Goal: Information Seeking & Learning: Learn about a topic

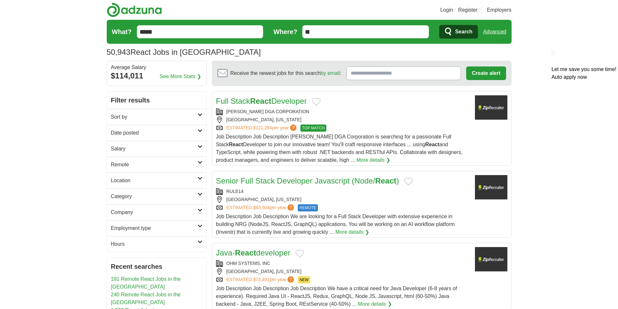
click at [552, 58] on div at bounding box center [584, 62] width 65 height 8
click at [495, 32] on link "Advanced" at bounding box center [494, 31] width 23 height 13
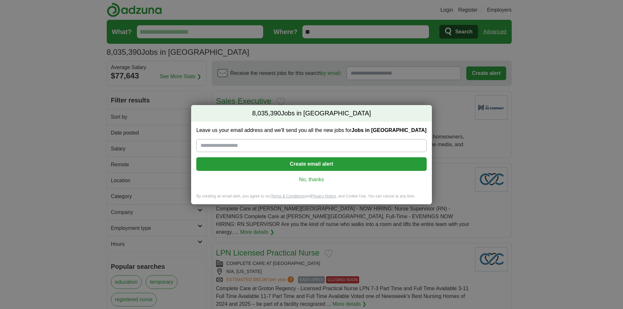
click at [525, 183] on div "8,035,390 Jobs in US Leave us your email address and we'll send you all the new…" at bounding box center [311, 154] width 623 height 309
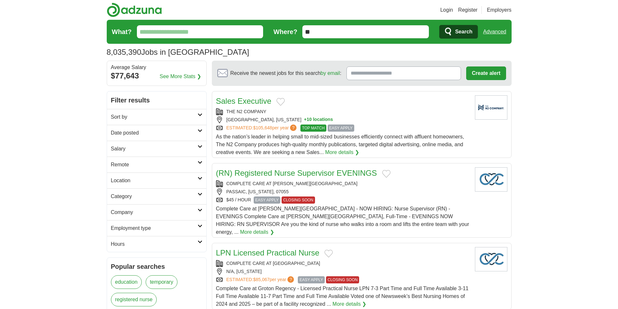
click at [203, 34] on input "What?" at bounding box center [200, 31] width 127 height 13
type input "*****"
click at [495, 33] on link "Advanced" at bounding box center [494, 31] width 23 height 13
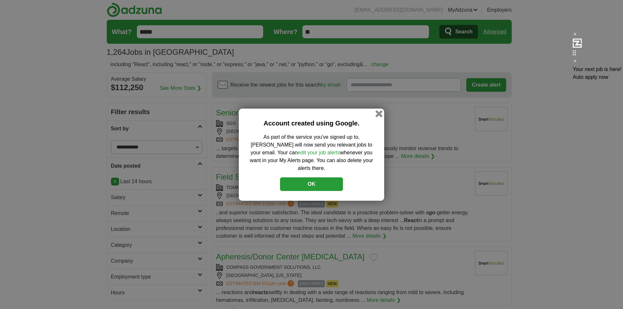
click at [378, 116] on button "button" at bounding box center [378, 113] width 7 height 7
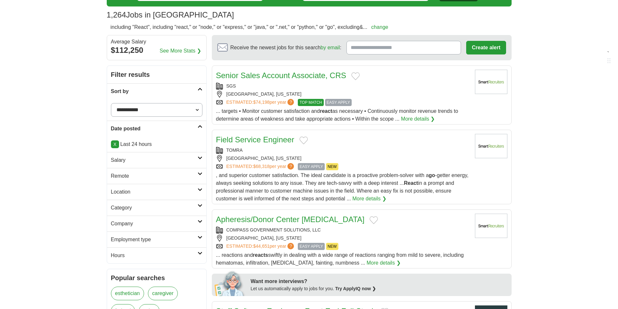
scroll to position [65, 0]
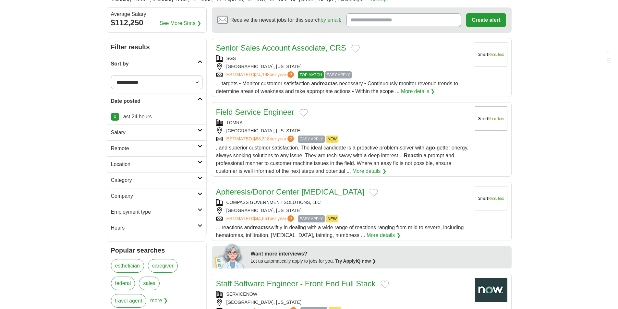
click at [201, 163] on icon at bounding box center [200, 162] width 5 height 3
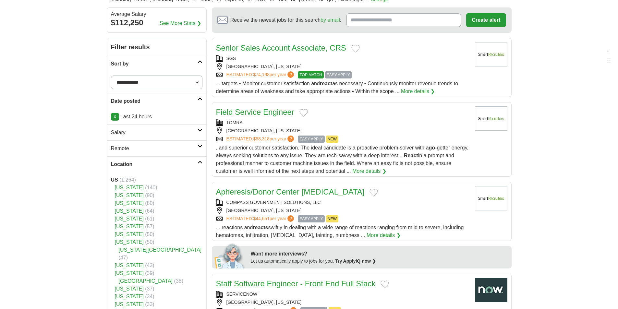
click at [201, 163] on icon at bounding box center [200, 162] width 5 height 3
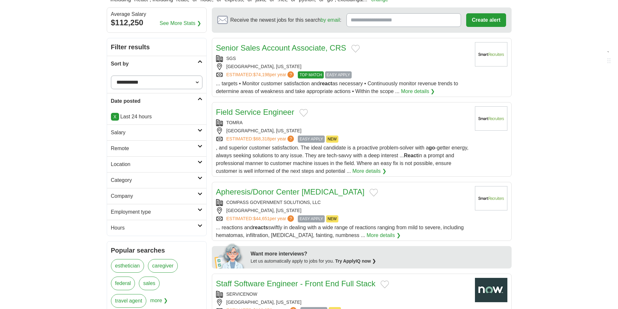
click at [200, 144] on link "Remote" at bounding box center [156, 148] width 99 height 16
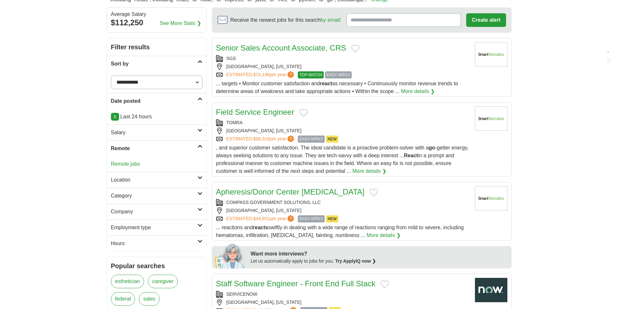
click at [135, 166] on link "Remote jobs" at bounding box center [125, 164] width 29 height 6
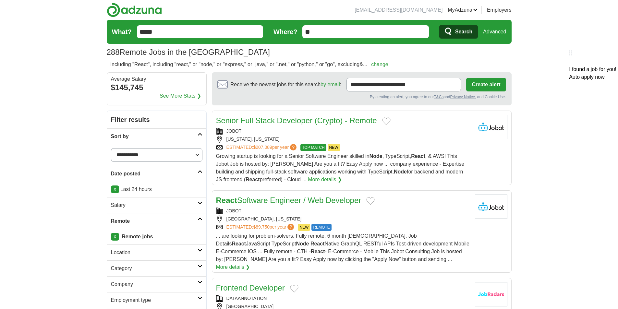
click at [199, 156] on select "**********" at bounding box center [156, 155] width 91 height 14
select select "**********"
click at [111, 148] on select "**********" at bounding box center [156, 155] width 91 height 14
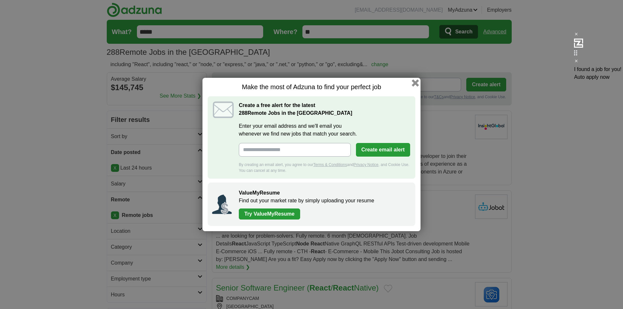
click at [413, 83] on button "button" at bounding box center [415, 82] width 7 height 7
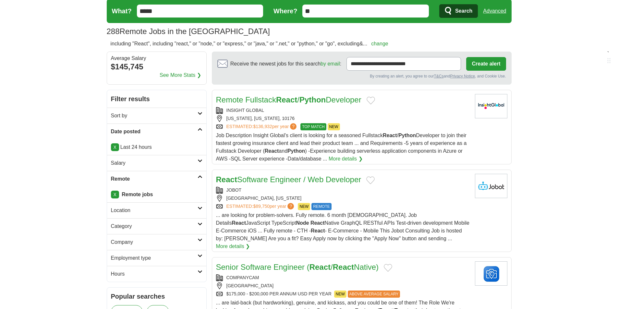
scroll to position [32, 0]
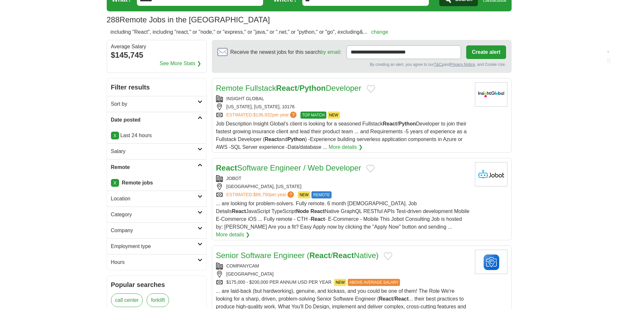
click at [318, 88] on strong "Python" at bounding box center [312, 88] width 26 height 9
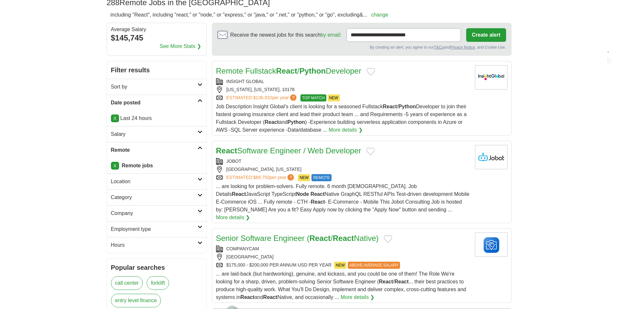
scroll to position [65, 0]
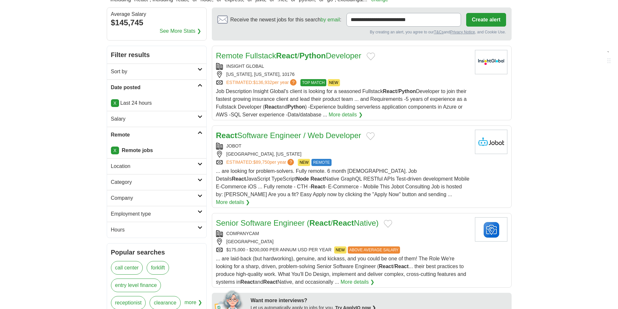
click at [293, 133] on link "React Software Engineer / Web Developer" at bounding box center [288, 135] width 145 height 9
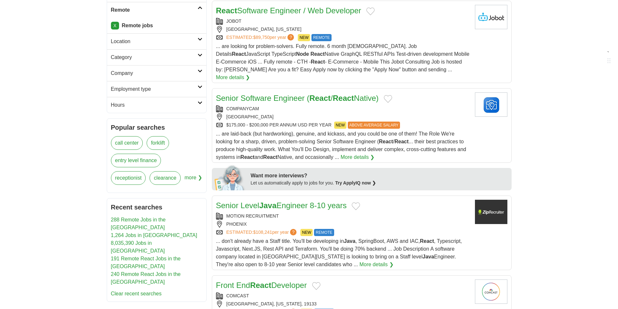
scroll to position [227, 0]
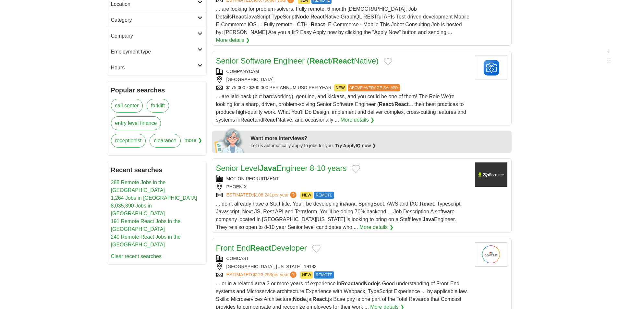
click at [296, 56] on link "Senior Software Engineer ( React / React Native)" at bounding box center [297, 60] width 163 height 9
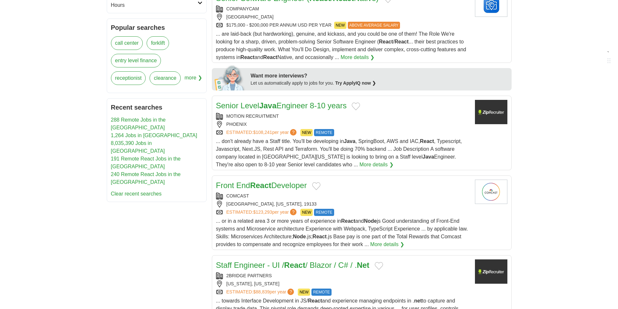
scroll to position [292, 0]
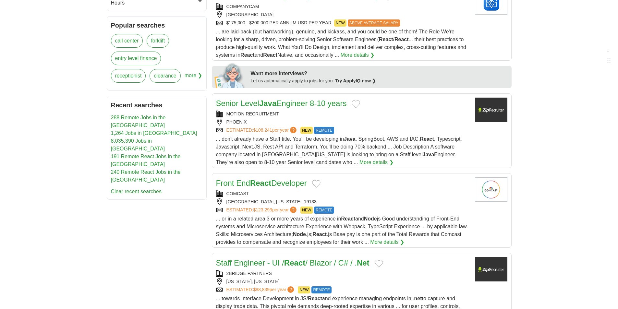
click at [286, 99] on link "Senior Level Java Engineer 8-10 years" at bounding box center [281, 103] width 131 height 9
click at [295, 179] on link "Front End React Developer" at bounding box center [261, 183] width 91 height 9
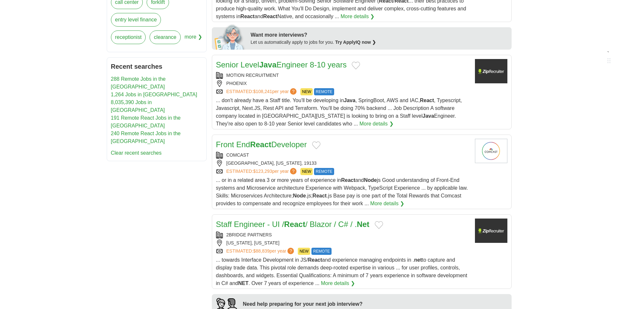
scroll to position [389, 0]
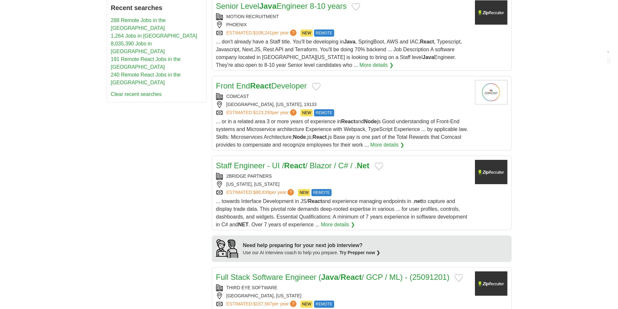
click at [291, 161] on strong "React" at bounding box center [294, 165] width 21 height 9
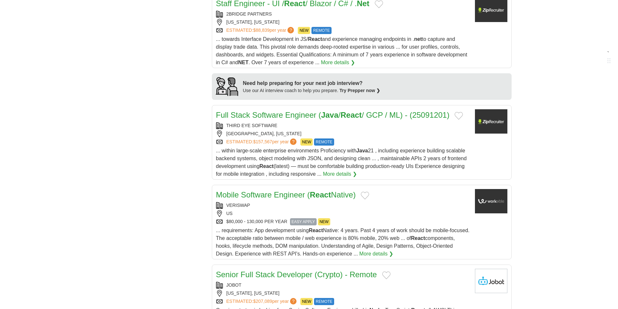
click at [295, 111] on link "Full Stack Software Engineer ( Java / React / GCP / ML) - (25091201)" at bounding box center [333, 115] width 234 height 9
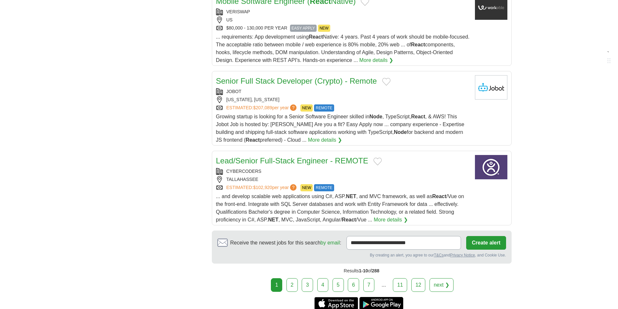
scroll to position [746, 0]
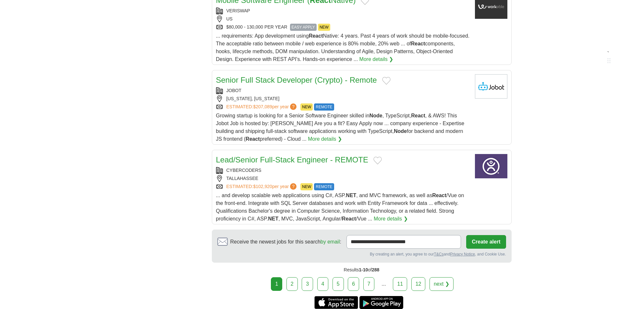
click at [315, 155] on link "Lead/Senior Full-Stack Engineer - REMOTE" at bounding box center [292, 159] width 152 height 9
click at [292, 279] on link "2" at bounding box center [291, 284] width 11 height 14
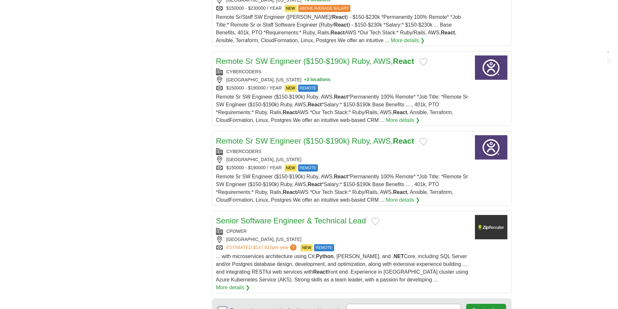
scroll to position [811, 0]
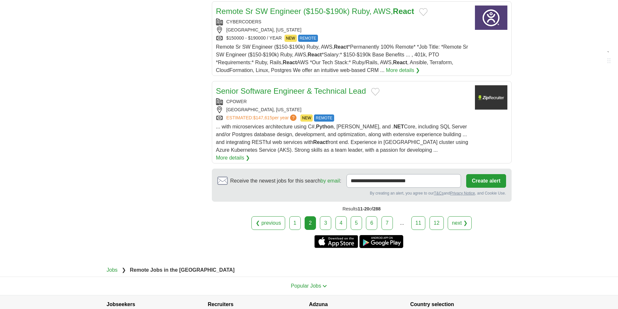
click at [328, 216] on link "3" at bounding box center [325, 223] width 11 height 14
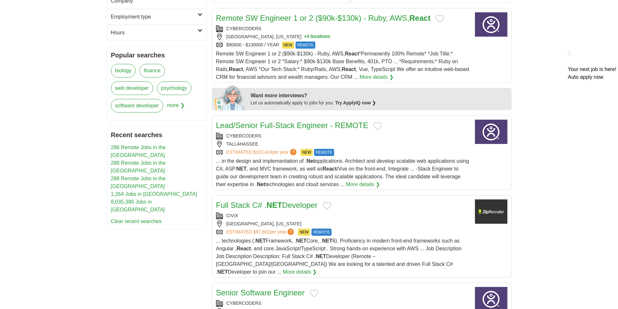
scroll to position [292, 0]
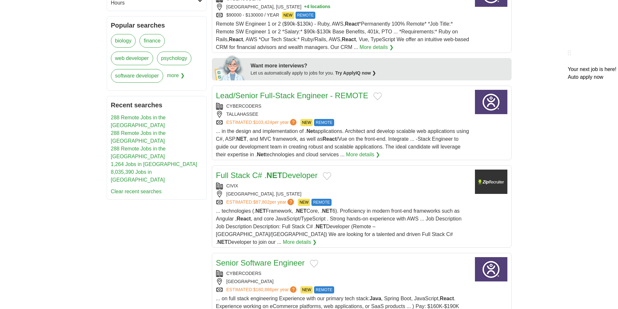
click at [285, 92] on link "Lead/Senior Full-Stack Engineer - REMOTE" at bounding box center [292, 95] width 152 height 9
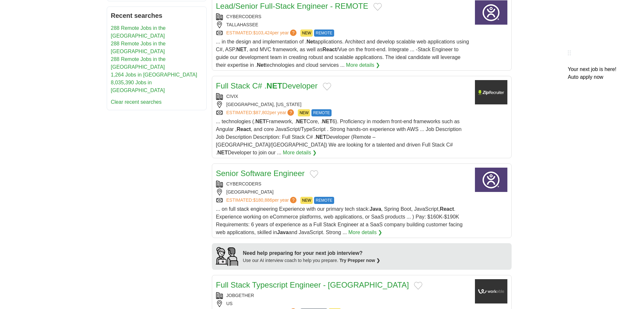
scroll to position [389, 0]
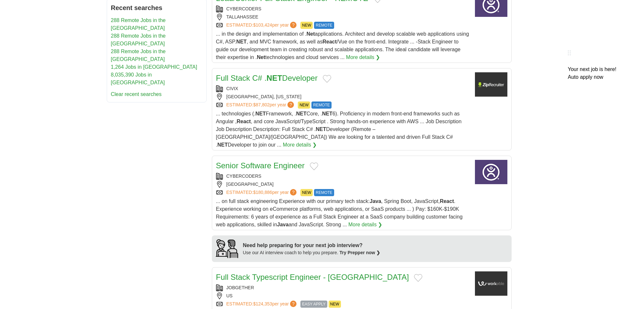
click at [293, 79] on link "Full Stack C# . NET Developer" at bounding box center [267, 78] width 102 height 9
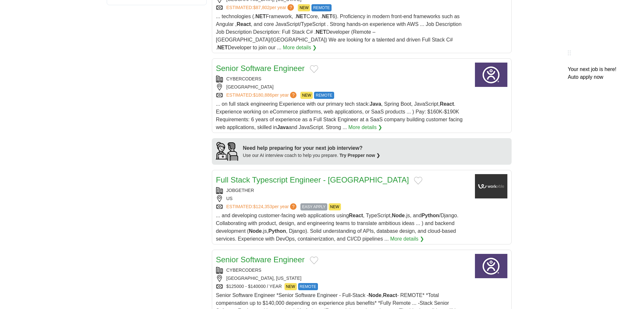
click at [254, 64] on link "Senior Software Engineer" at bounding box center [260, 68] width 89 height 9
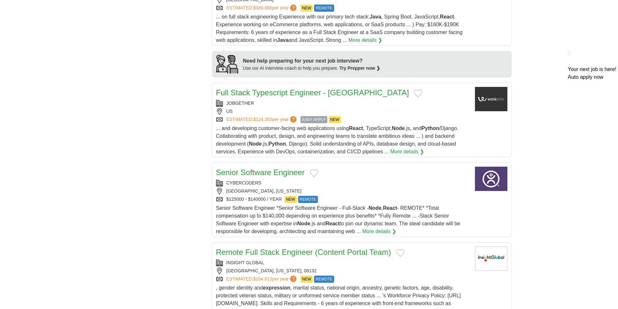
scroll to position [616, 0]
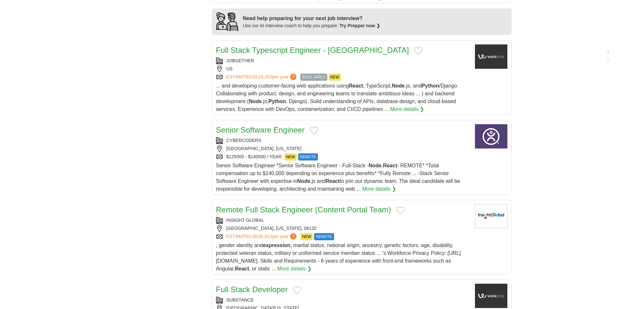
click at [300, 46] on link "Full Stack Typescript Engineer - North America" at bounding box center [312, 50] width 193 height 9
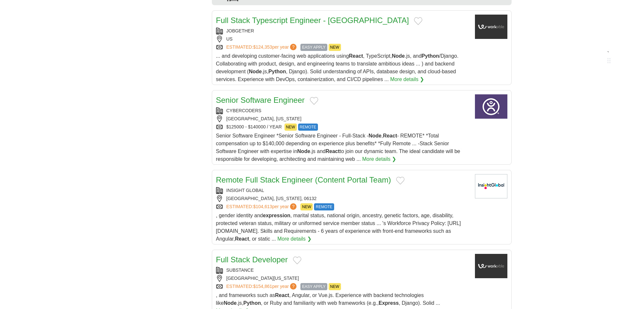
scroll to position [681, 0]
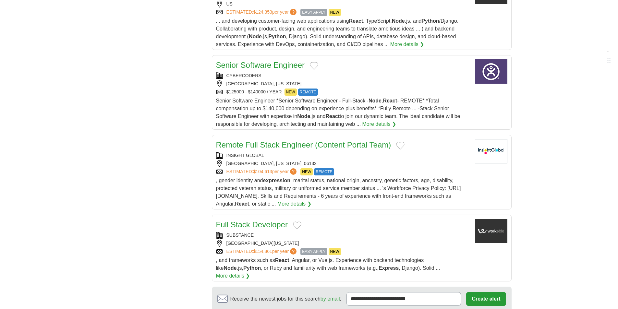
click at [276, 61] on link "Senior Software Engineer" at bounding box center [260, 65] width 89 height 9
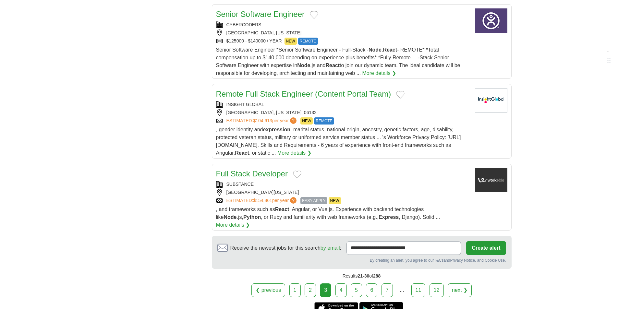
scroll to position [746, 0]
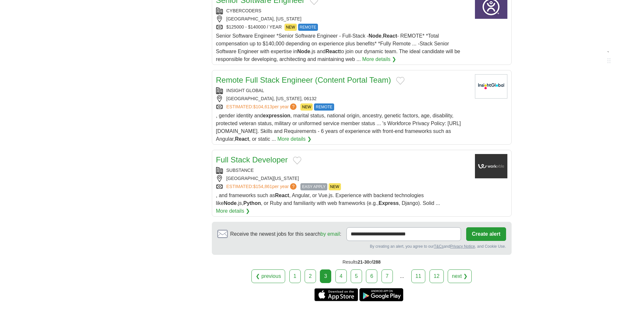
click at [259, 155] on link "Full Stack Developer" at bounding box center [252, 159] width 72 height 9
click at [339, 270] on link "4" at bounding box center [340, 277] width 11 height 14
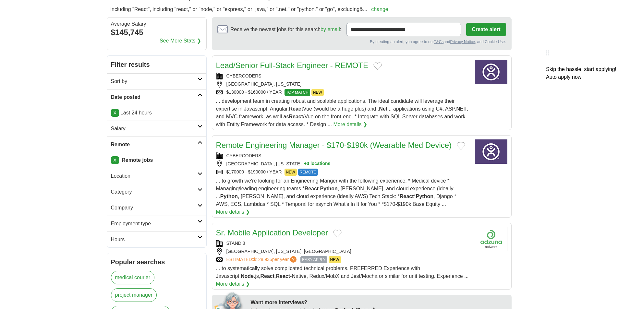
scroll to position [65, 0]
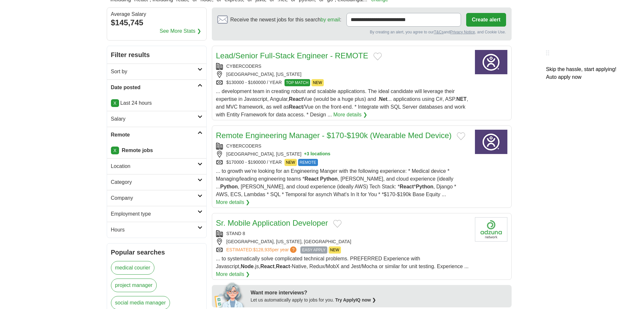
click at [296, 57] on link "Lead/Senior Full-Stack Engineer - REMOTE" at bounding box center [292, 55] width 152 height 9
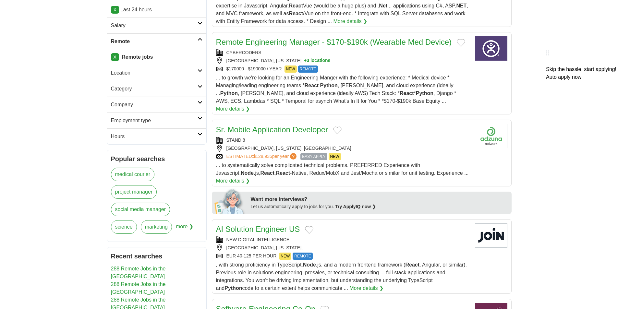
scroll to position [162, 0]
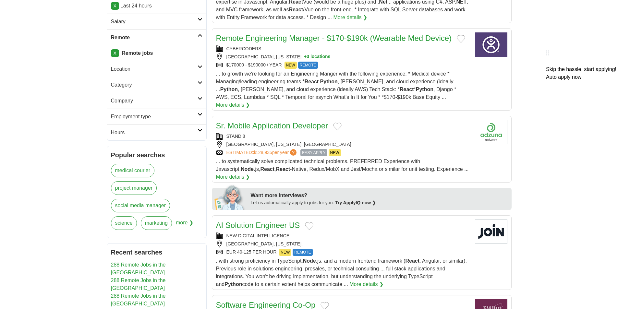
click at [316, 39] on link "Remote Engineering Manager - $170-$190k (Wearable Med Device)" at bounding box center [334, 38] width 236 height 9
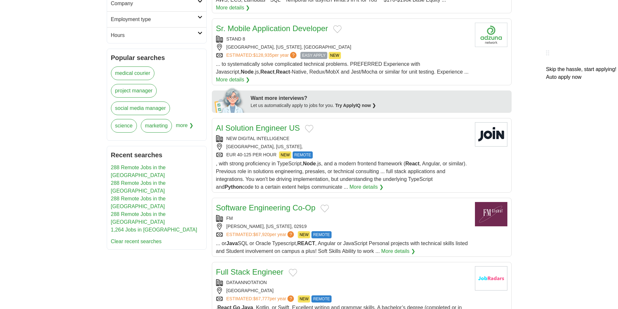
scroll to position [292, 0]
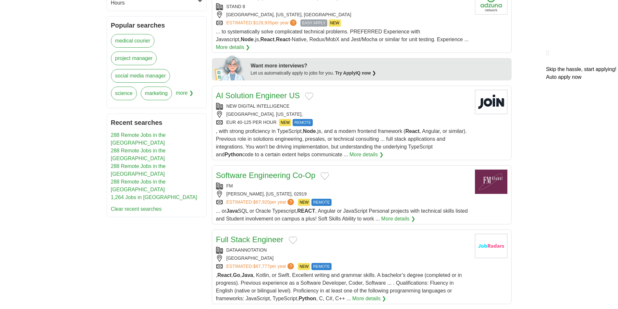
click at [272, 91] on link "AI Solution Engineer US" at bounding box center [258, 95] width 84 height 9
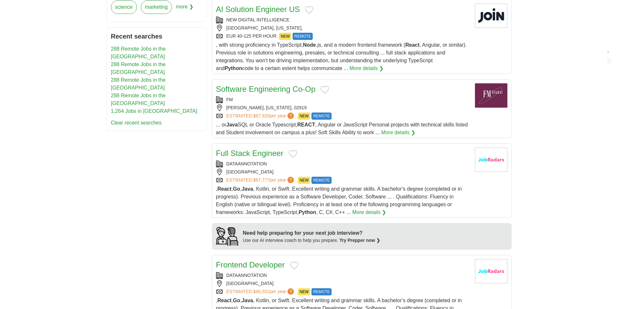
scroll to position [389, 0]
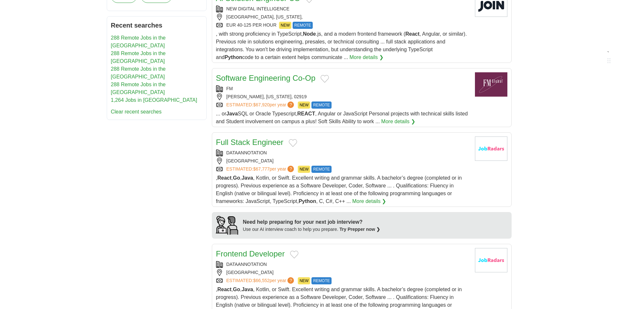
click at [287, 74] on link "Software Engineering Co-Op" at bounding box center [266, 78] width 100 height 9
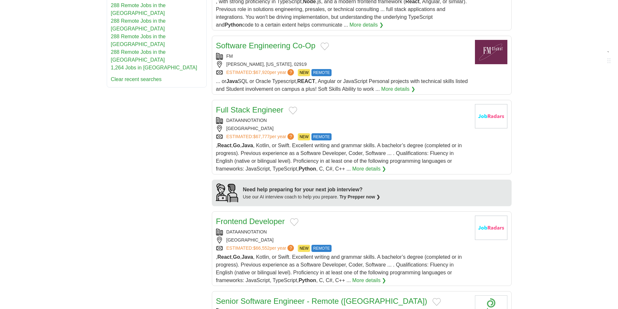
click at [257, 105] on link "Full Stack Engineer" at bounding box center [249, 109] width 67 height 9
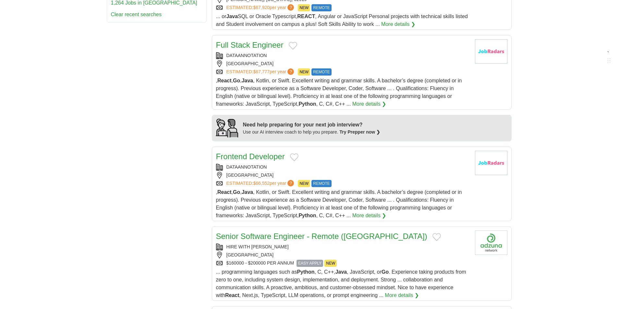
click at [257, 152] on link "Frontend Developer" at bounding box center [250, 156] width 69 height 9
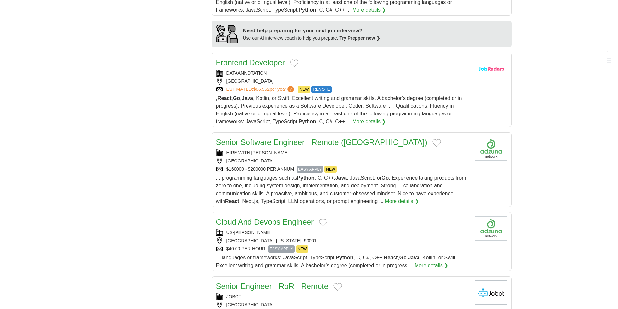
scroll to position [584, 0]
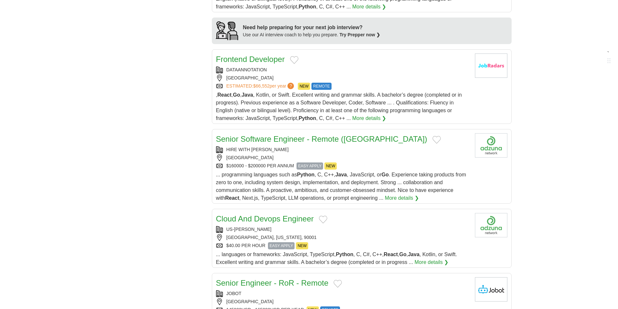
click at [275, 135] on link "Senior Software Engineer - Remote (US)" at bounding box center [321, 139] width 211 height 9
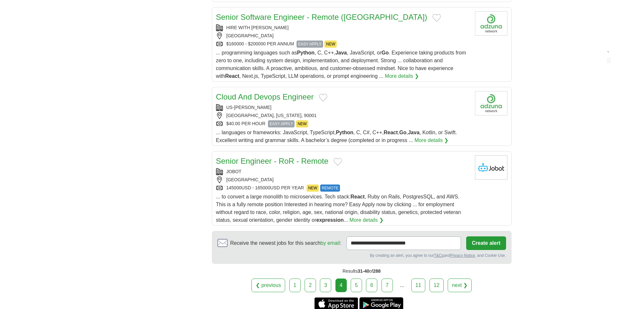
scroll to position [746, 0]
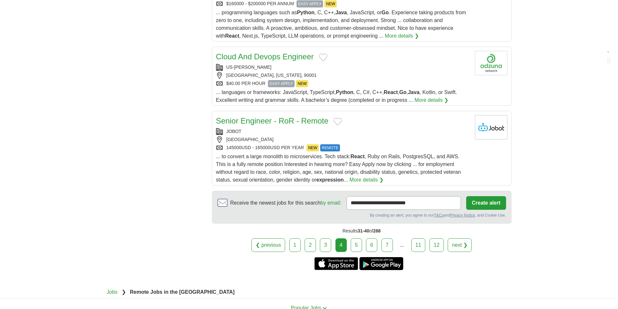
click at [354, 238] on link "5" at bounding box center [356, 245] width 11 height 14
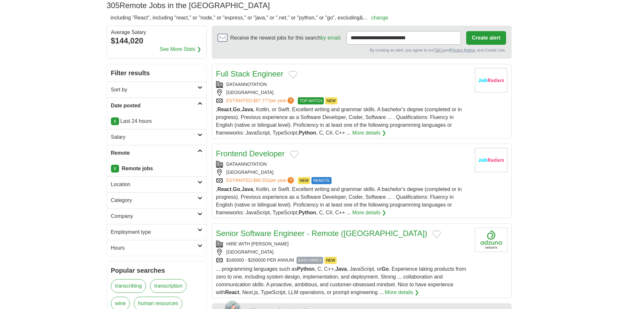
scroll to position [65, 0]
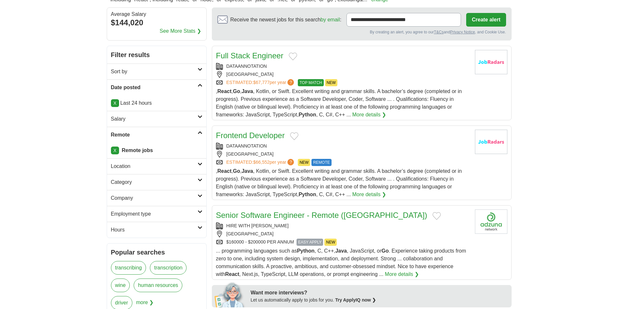
click at [252, 55] on link "Full Stack Engineer" at bounding box center [249, 55] width 67 height 9
click at [271, 132] on link "Frontend Developer" at bounding box center [250, 135] width 69 height 9
click at [255, 133] on link "Frontend Developer" at bounding box center [250, 135] width 69 height 9
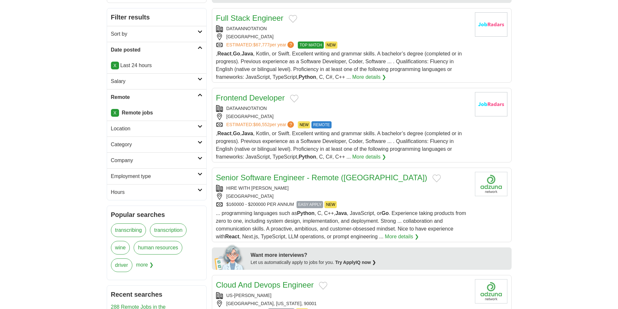
scroll to position [162, 0]
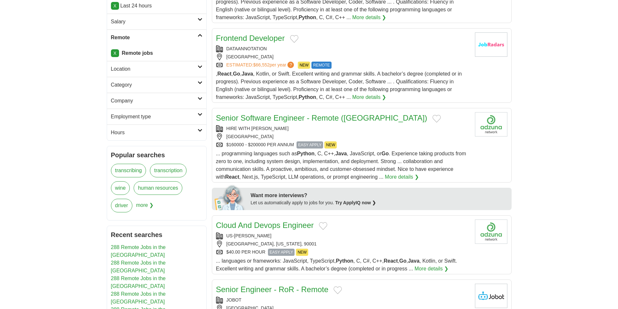
click at [296, 117] on link "Senior Software Engineer - Remote ([GEOGRAPHIC_DATA])" at bounding box center [321, 118] width 211 height 9
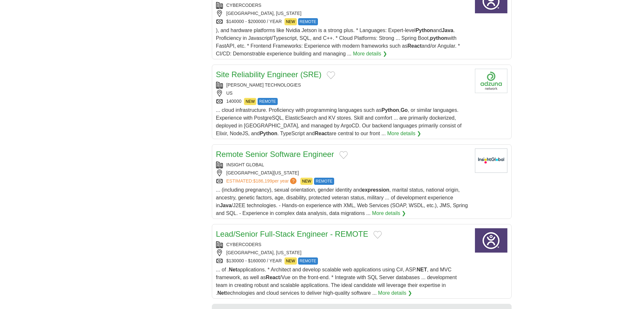
scroll to position [714, 0]
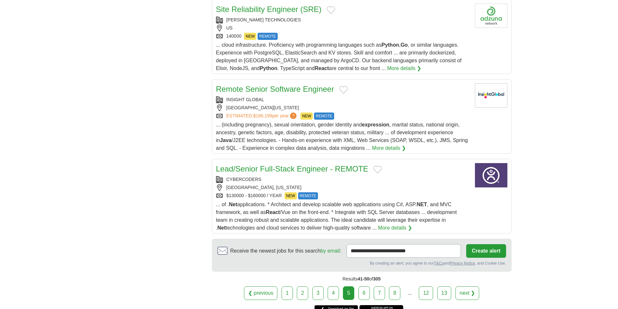
click at [277, 88] on link "Remote Senior Software Engineer" at bounding box center [275, 89] width 118 height 9
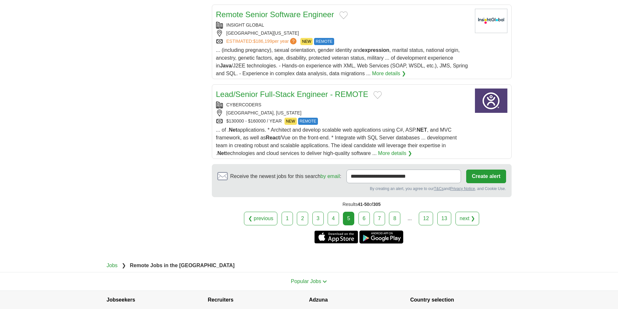
scroll to position [811, 0]
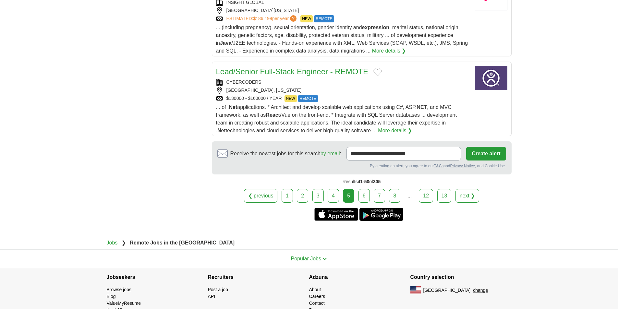
click at [330, 72] on link "Lead/Senior Full-Stack Engineer - REMOTE" at bounding box center [292, 71] width 152 height 9
click at [361, 197] on link "6" at bounding box center [363, 196] width 11 height 14
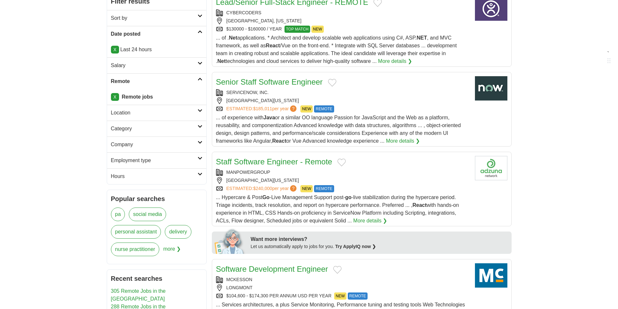
scroll to position [130, 0]
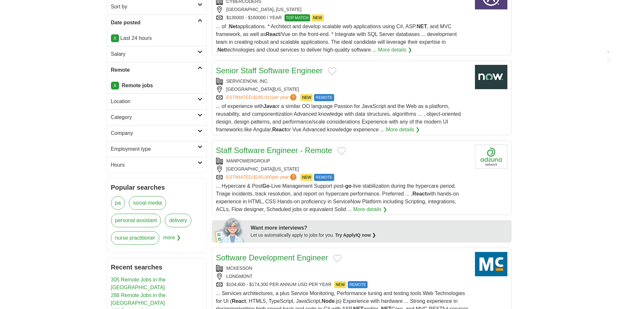
click at [274, 74] on link "Senior Staff Software Engineer" at bounding box center [269, 70] width 107 height 9
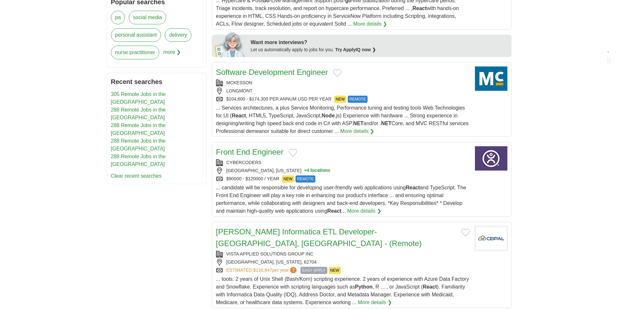
scroll to position [324, 0]
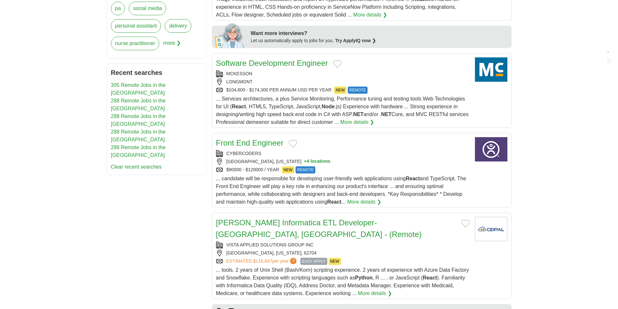
click at [277, 64] on link "Software Development Engineer" at bounding box center [272, 63] width 112 height 9
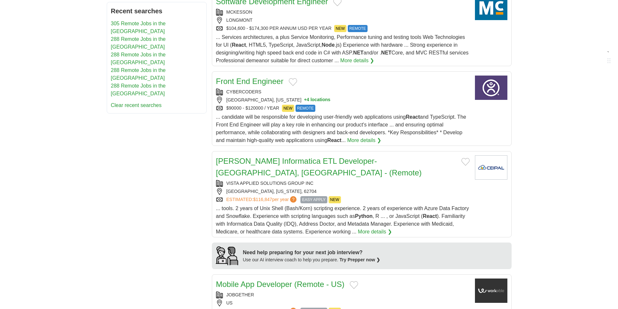
scroll to position [389, 0]
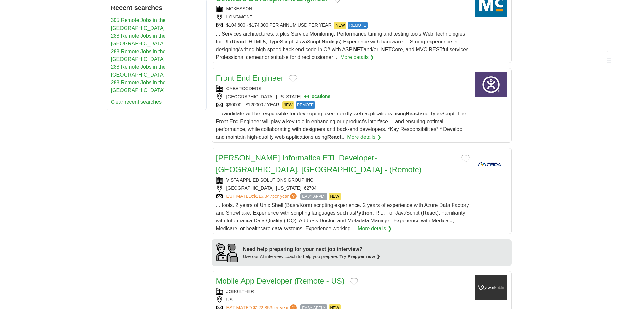
click at [259, 82] on link "Front End Engineer" at bounding box center [249, 78] width 67 height 9
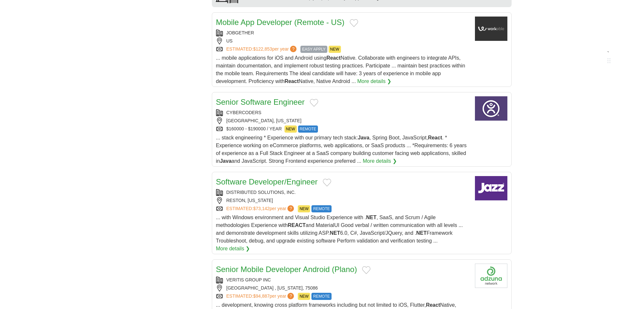
scroll to position [649, 0]
click at [274, 97] on link "Senior Software Engineer" at bounding box center [260, 101] width 89 height 9
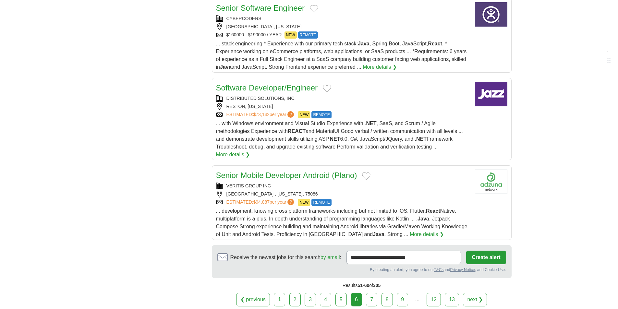
scroll to position [746, 0]
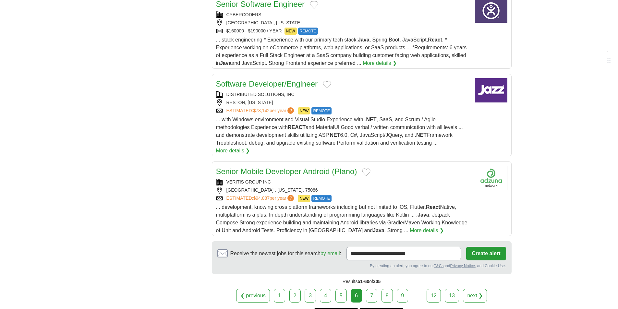
click at [289, 79] on link "Software Developer/Engineer" at bounding box center [267, 83] width 102 height 9
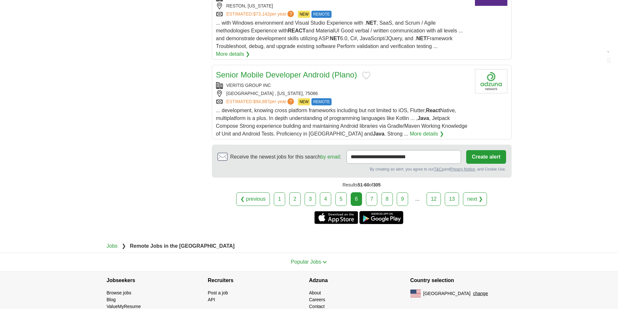
scroll to position [843, 0]
click at [373, 192] on link "7" at bounding box center [371, 199] width 11 height 14
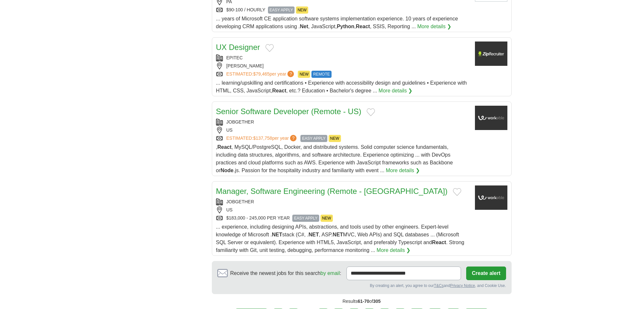
scroll to position [714, 0]
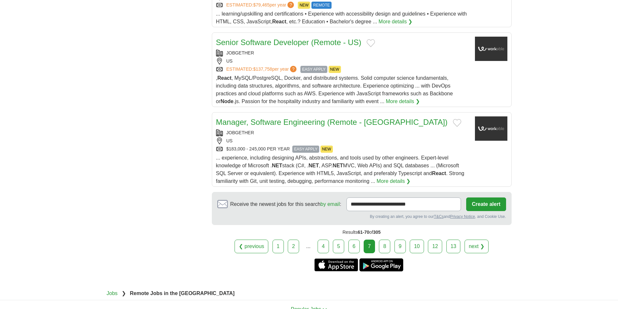
click at [300, 44] on link "Senior Software Developer (Remote - US)" at bounding box center [288, 42] width 145 height 9
click at [353, 121] on link "Manager, Software Engineering (Remote - [GEOGRAPHIC_DATA])" at bounding box center [332, 122] width 232 height 9
click at [382, 251] on link "8" at bounding box center [384, 247] width 11 height 14
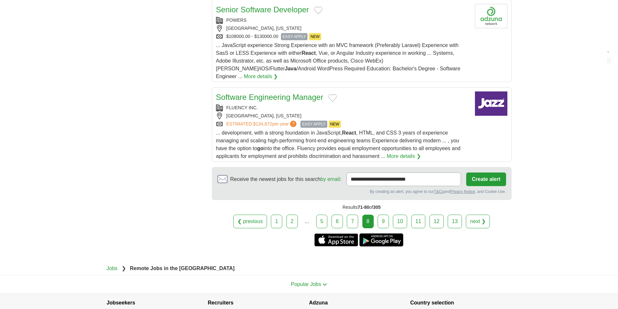
scroll to position [820, 0]
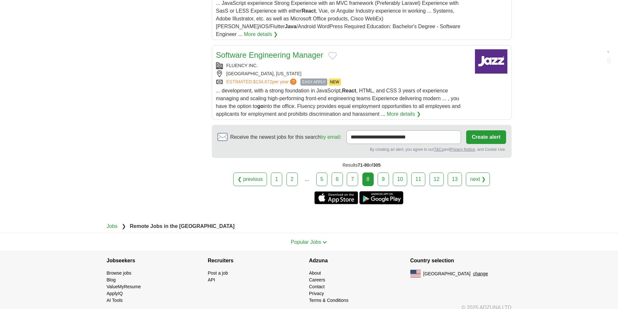
click at [386, 177] on link "9" at bounding box center [383, 180] width 11 height 14
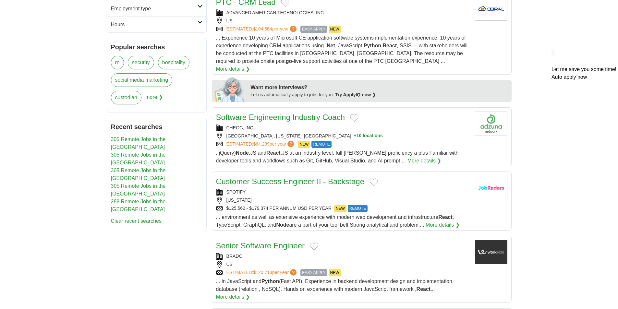
scroll to position [260, 0]
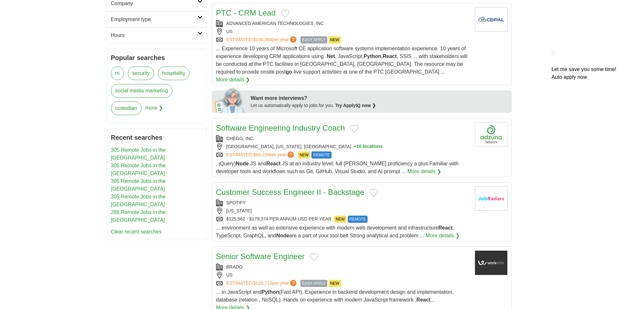
click at [305, 124] on link "Software Engineering Industry Coach" at bounding box center [280, 128] width 129 height 9
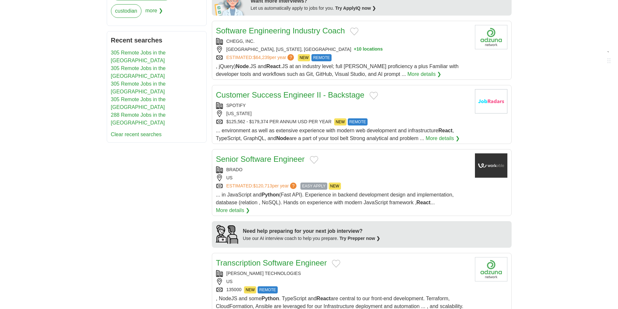
scroll to position [389, 0]
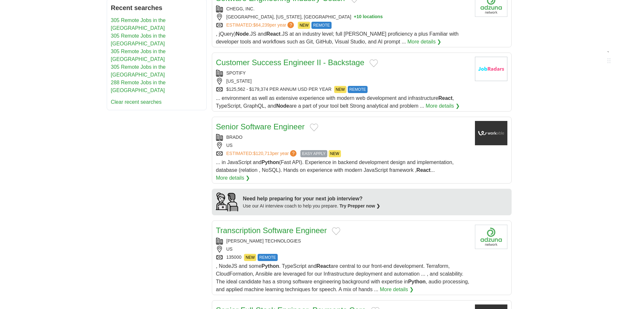
click at [289, 122] on link "Senior Software Engineer" at bounding box center [260, 126] width 89 height 9
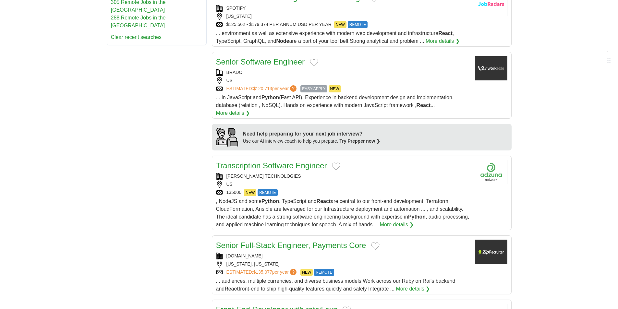
scroll to position [487, 0]
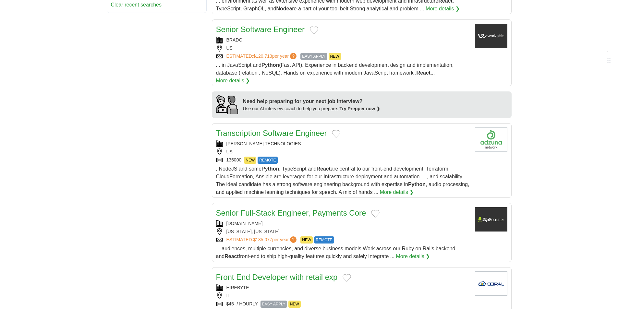
click at [294, 129] on link "Transcription Software Engineer" at bounding box center [271, 133] width 111 height 9
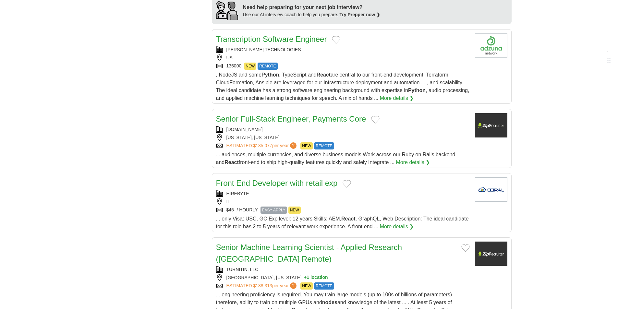
scroll to position [649, 0]
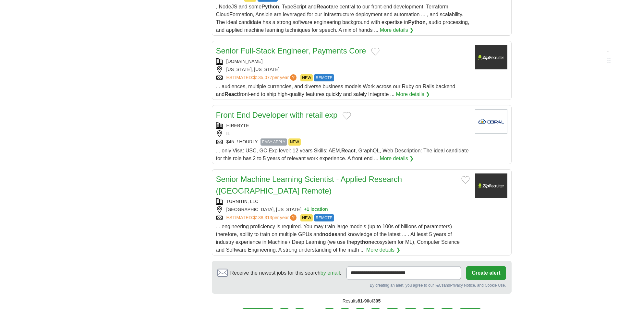
click at [308, 111] on link "Front End Developer with retail exp" at bounding box center [277, 115] width 122 height 9
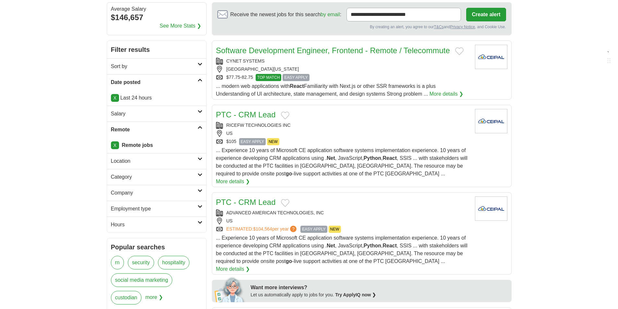
scroll to position [65, 0]
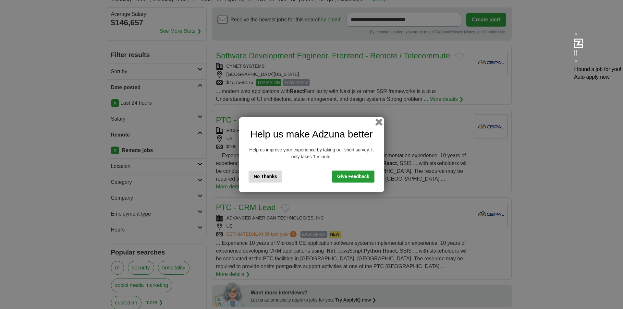
click at [378, 123] on button "button" at bounding box center [378, 121] width 7 height 7
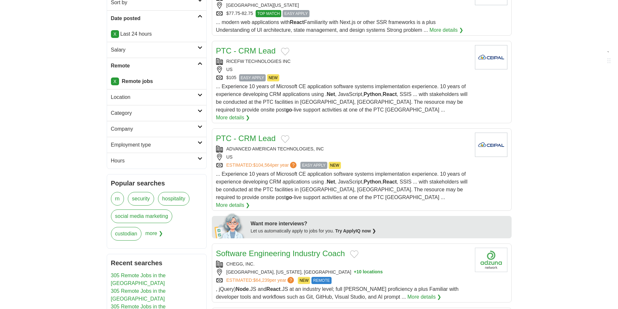
scroll to position [44, 0]
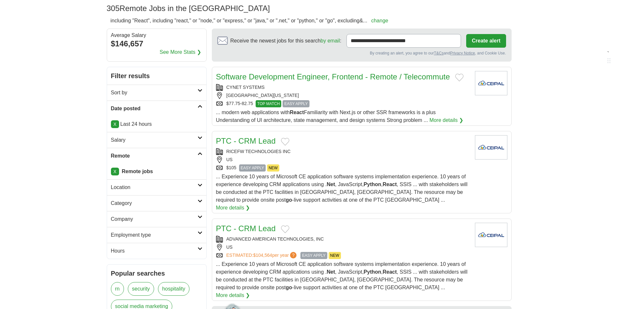
click at [318, 79] on link "Software Development Engineer, Frontend - Remote / Telecommute" at bounding box center [333, 76] width 234 height 9
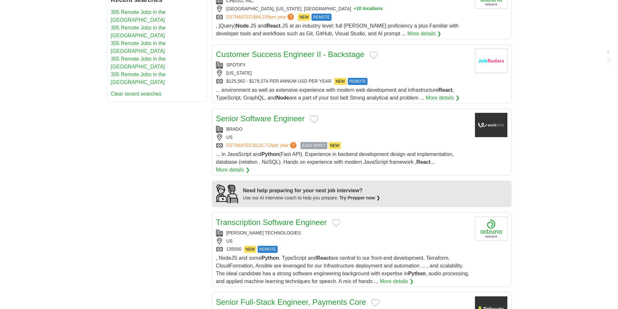
scroll to position [433, 0]
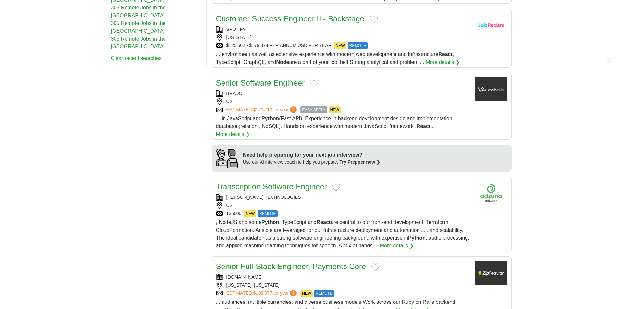
click at [289, 79] on link "Senior Software Engineer" at bounding box center [260, 83] width 89 height 9
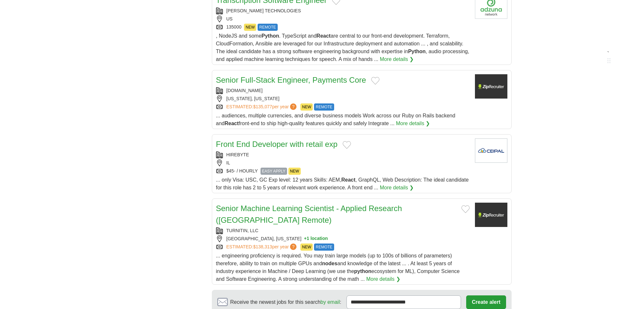
scroll to position [628, 0]
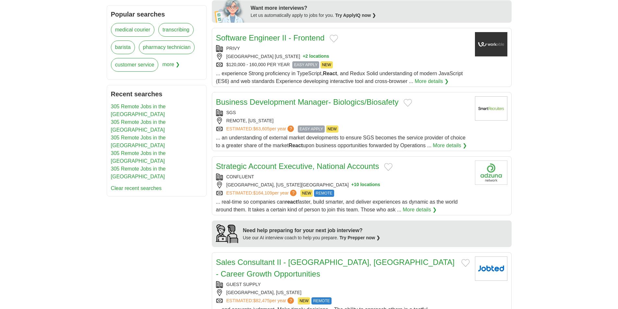
scroll to position [324, 0]
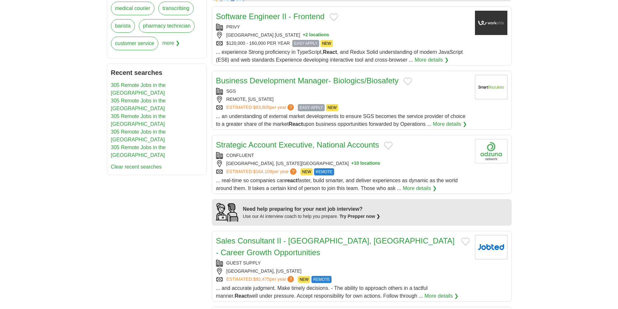
click at [293, 17] on link "Software Engineer II - Frontend" at bounding box center [270, 16] width 109 height 9
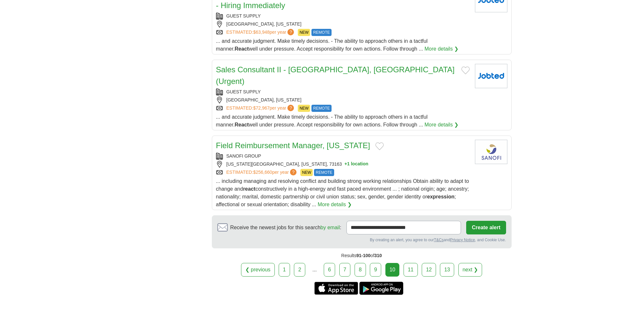
scroll to position [649, 0]
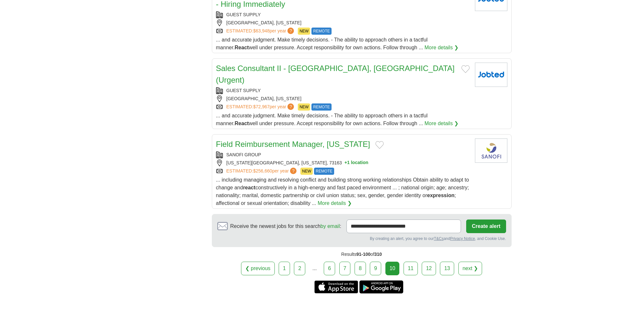
click at [407, 262] on link "11" at bounding box center [411, 269] width 14 height 14
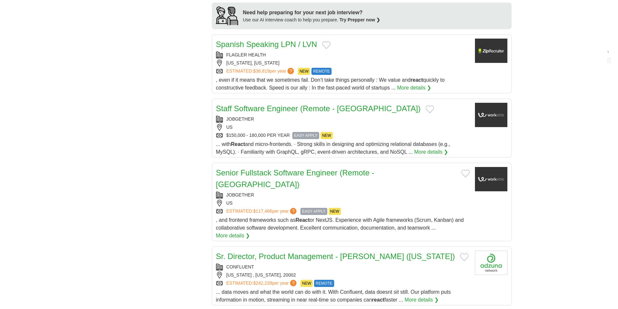
scroll to position [584, 0]
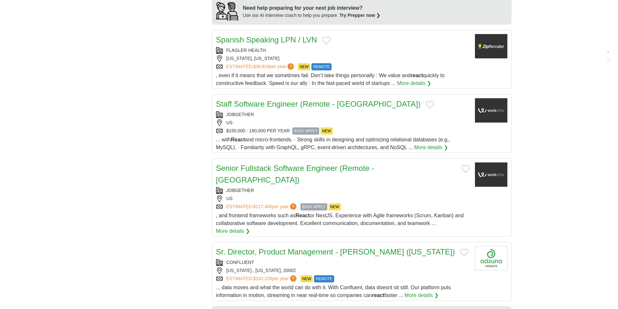
click at [288, 164] on link "Senior Fullstack Software Engineer (Remote - [GEOGRAPHIC_DATA])" at bounding box center [295, 174] width 158 height 20
click at [301, 100] on link "Staff Software Engineer (Remote - [GEOGRAPHIC_DATA])" at bounding box center [318, 104] width 205 height 9
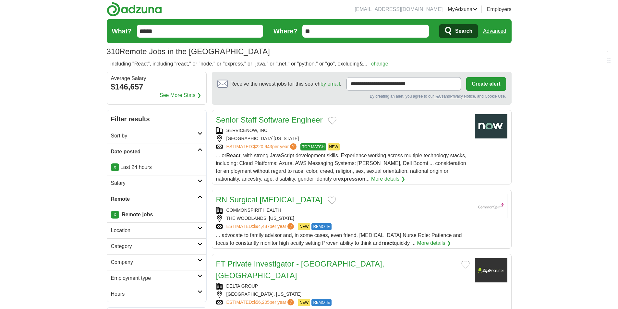
scroll to position [0, 0]
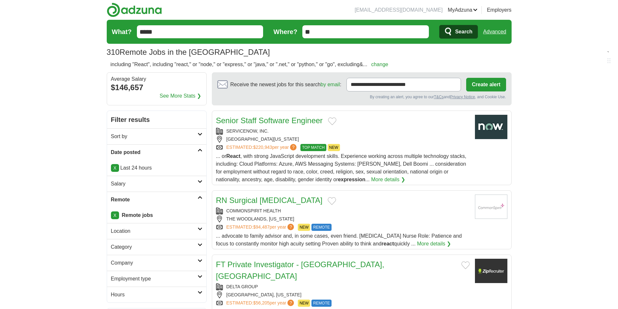
click at [268, 122] on link "Senior Staff Software Engineer" at bounding box center [269, 120] width 107 height 9
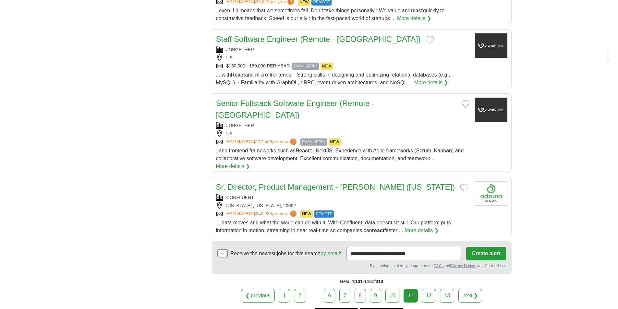
scroll to position [742, 0]
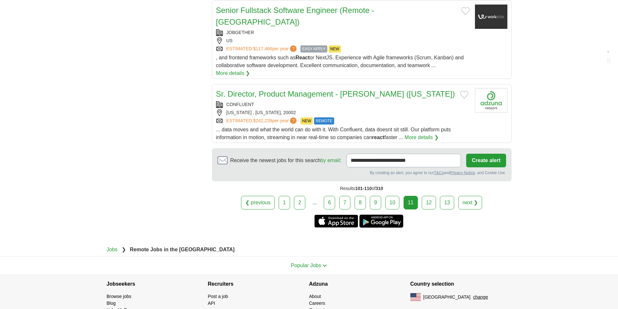
click at [425, 196] on link "12" at bounding box center [429, 203] width 14 height 14
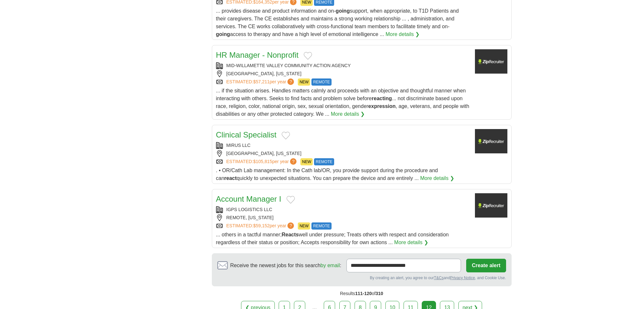
scroll to position [714, 0]
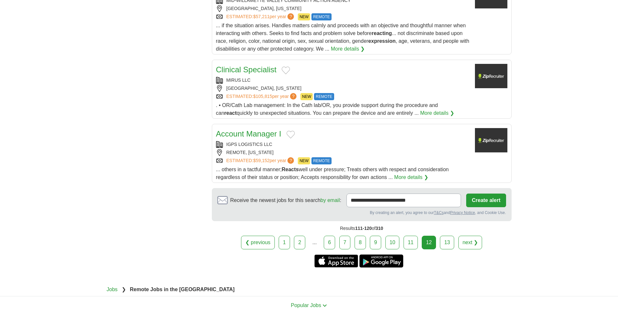
click at [443, 236] on link "13" at bounding box center [447, 243] width 14 height 14
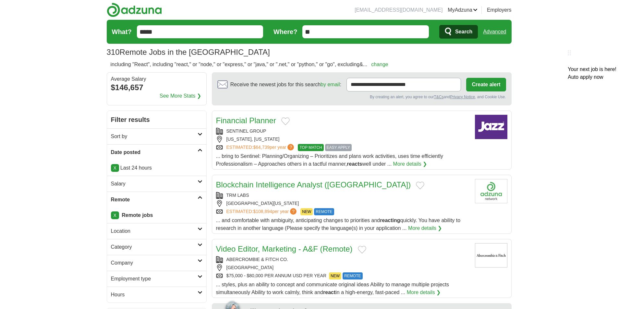
drag, startPoint x: 189, startPoint y: 28, endPoint x: 72, endPoint y: 13, distance: 118.0
type input "****"
click at [439, 25] on button "Search" at bounding box center [458, 32] width 39 height 14
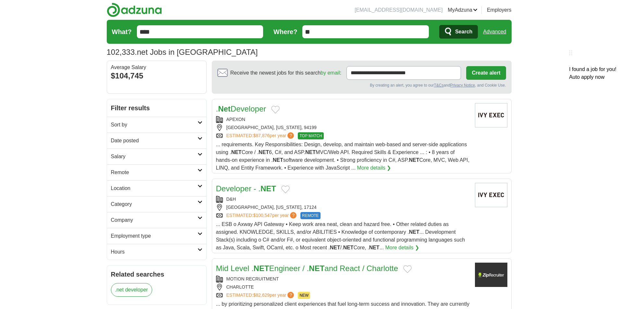
click at [176, 125] on h2 "Sort by" at bounding box center [154, 125] width 87 height 8
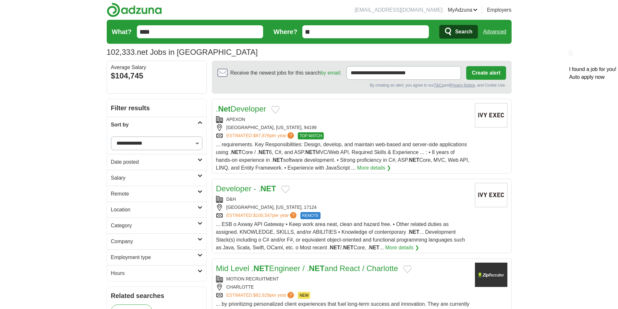
click at [151, 159] on h2 "Date posted" at bounding box center [154, 162] width 87 height 8
click at [139, 178] on link "Last 24 hours" at bounding box center [156, 178] width 91 height 8
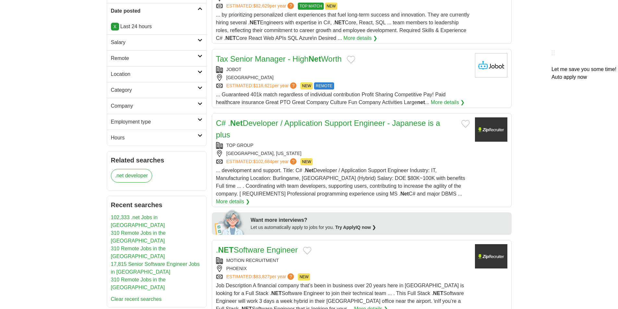
click at [162, 63] on link "Remote" at bounding box center [156, 58] width 99 height 16
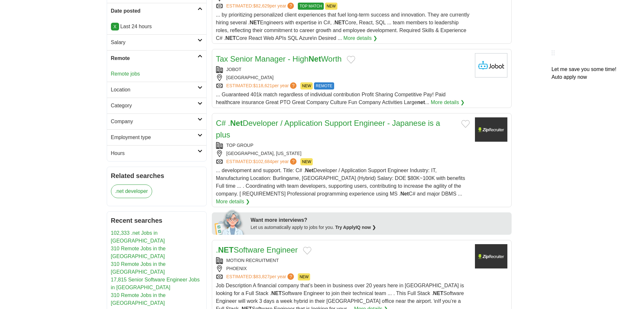
click at [132, 74] on link "Remote jobs" at bounding box center [125, 74] width 29 height 6
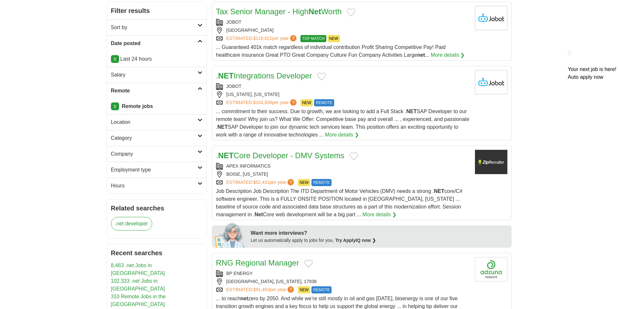
scroll to position [130, 0]
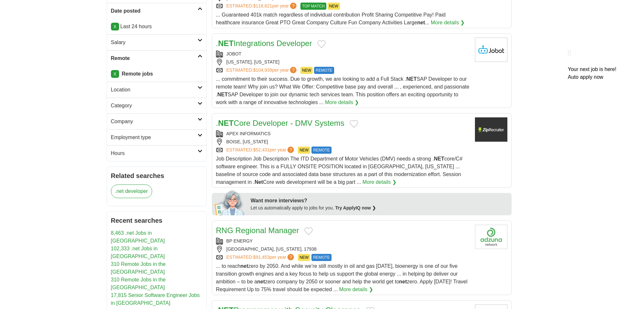
click at [269, 43] on link ". NET Integrations Developer" at bounding box center [264, 43] width 96 height 9
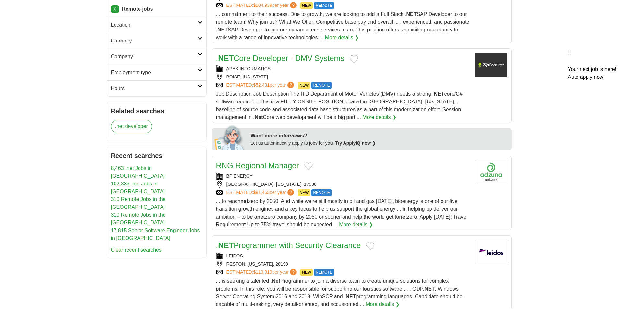
click at [283, 60] on link ". NET Core Developer - DMV Systems" at bounding box center [280, 58] width 128 height 9
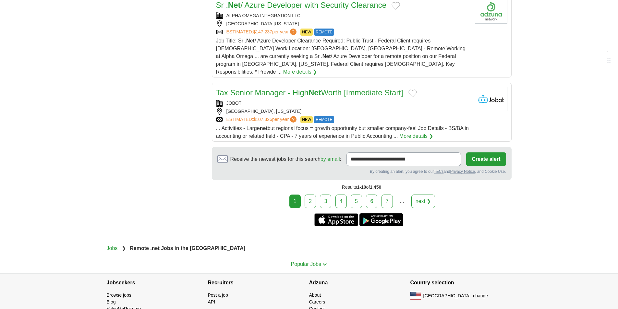
scroll to position [779, 0]
click at [309, 194] on link "2" at bounding box center [310, 201] width 11 height 14
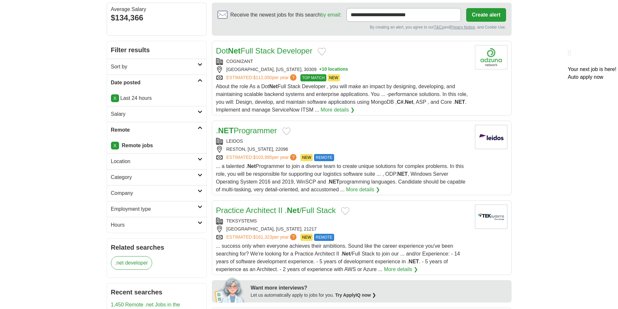
scroll to position [65, 0]
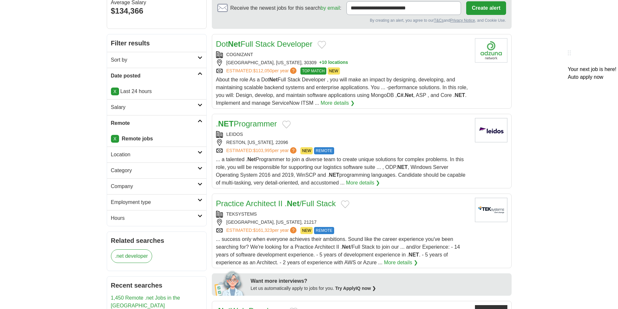
click at [243, 123] on link ". NET Programmer" at bounding box center [246, 123] width 61 height 9
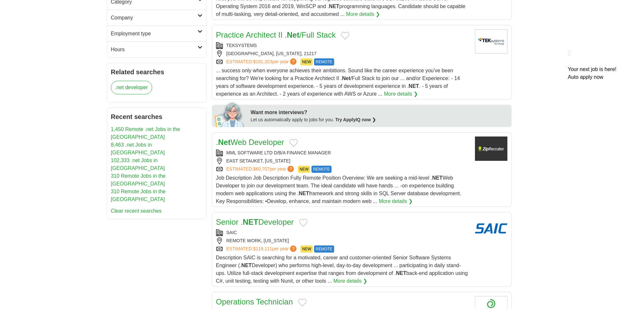
scroll to position [292, 0]
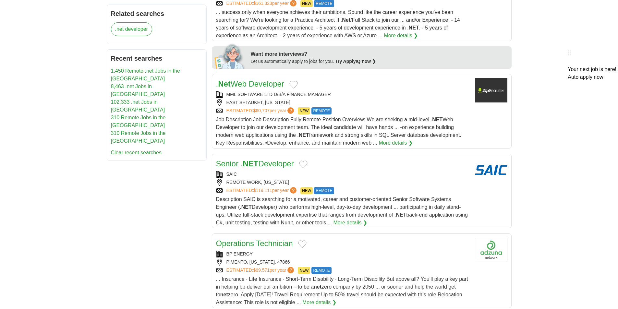
click at [247, 83] on link ". Net Web Developer" at bounding box center [250, 83] width 68 height 9
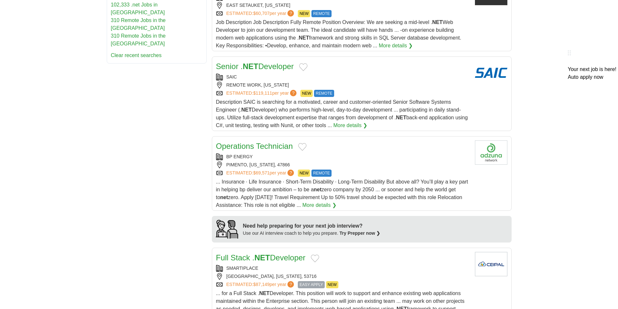
click at [265, 69] on link "Senior . NET Developer" at bounding box center [255, 66] width 78 height 9
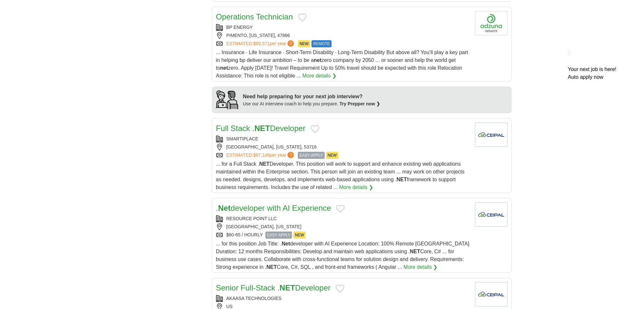
scroll to position [519, 0]
click at [258, 129] on strong "NET" at bounding box center [262, 128] width 16 height 9
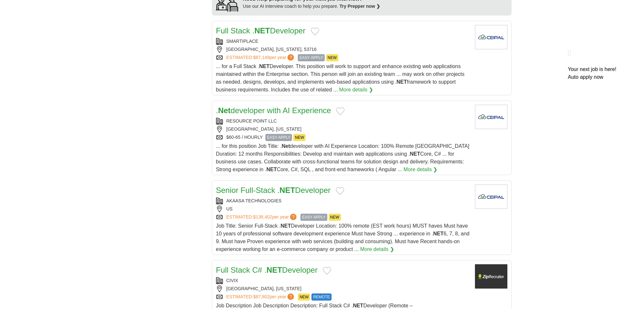
scroll to position [714, 0]
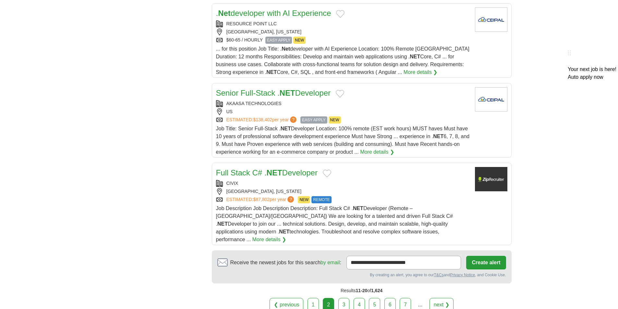
click at [272, 91] on link "Senior Full-Stack . NET Developer" at bounding box center [273, 93] width 115 height 9
click at [259, 171] on link "Full Stack C# . NET Developer" at bounding box center [267, 172] width 102 height 9
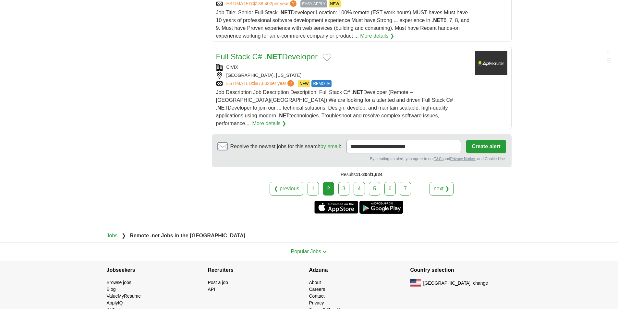
scroll to position [839, 0]
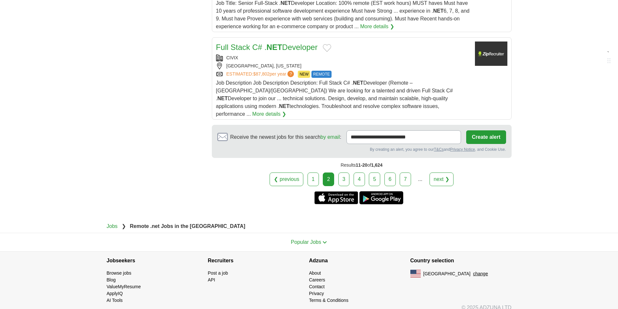
click at [346, 173] on link "3" at bounding box center [343, 180] width 11 height 14
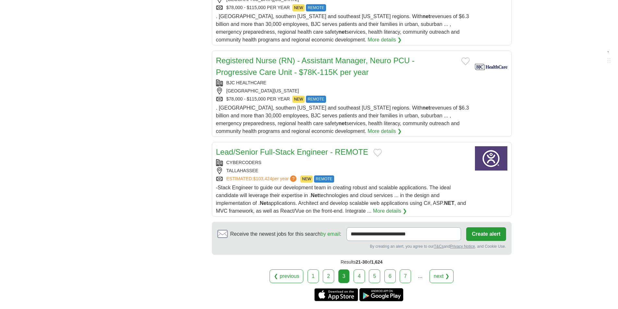
scroll to position [779, 0]
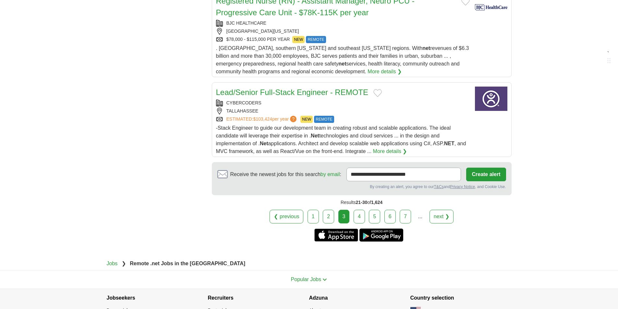
click at [360, 210] on link "4" at bounding box center [359, 217] width 11 height 14
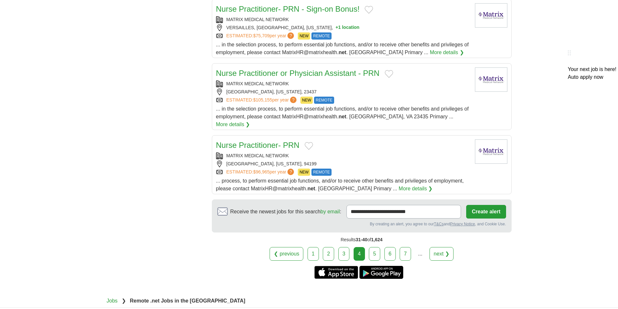
scroll to position [714, 0]
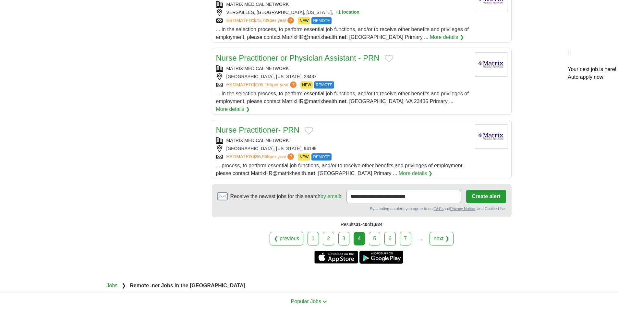
click at [374, 232] on link "5" at bounding box center [374, 239] width 11 height 14
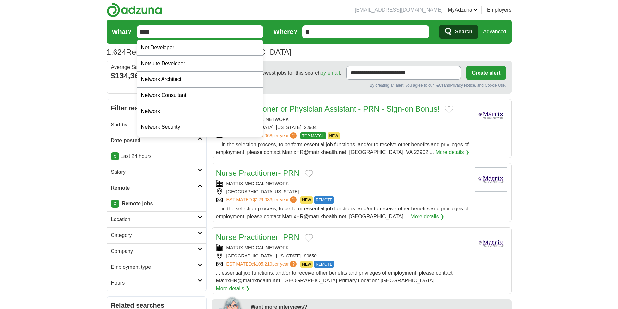
drag, startPoint x: 173, startPoint y: 31, endPoint x: 104, endPoint y: 33, distance: 68.5
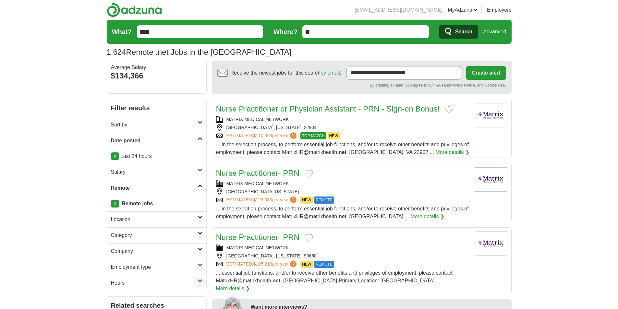
type input "****"
click at [439, 25] on button "Search" at bounding box center [458, 32] width 39 height 14
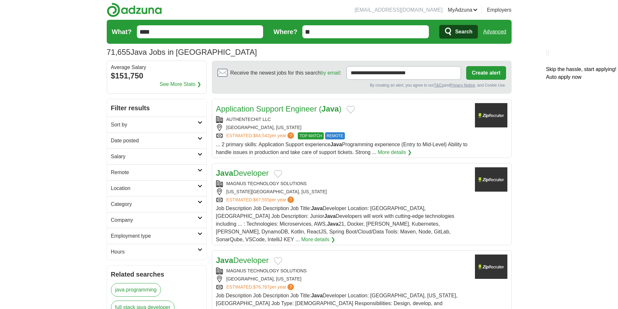
click at [137, 142] on h2 "Date posted" at bounding box center [154, 141] width 87 height 8
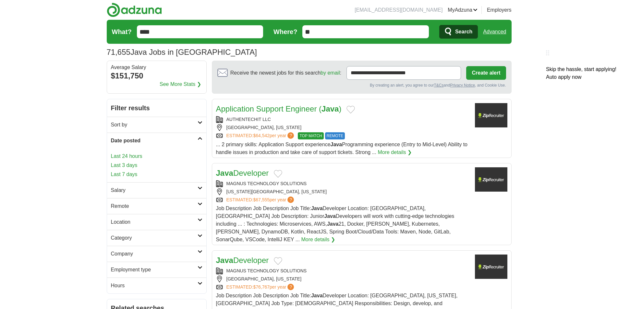
click at [125, 156] on link "Last 24 hours" at bounding box center [156, 156] width 91 height 8
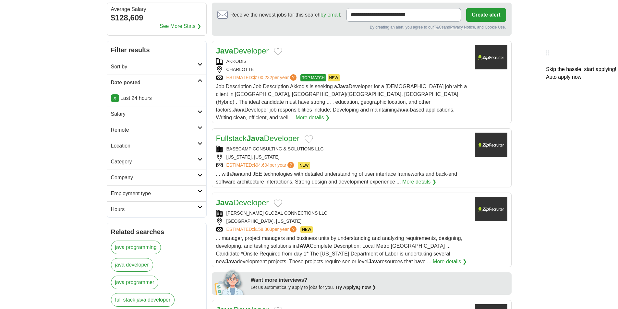
scroll to position [65, 0]
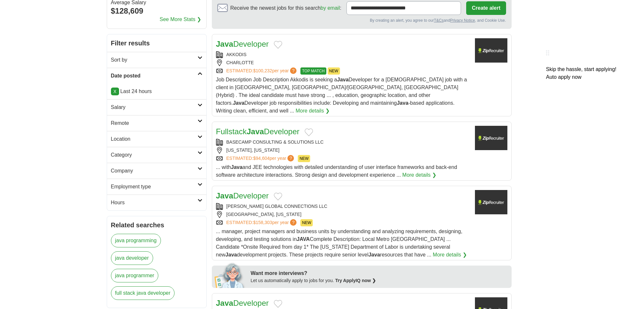
click at [155, 127] on h2 "Remote" at bounding box center [154, 123] width 87 height 8
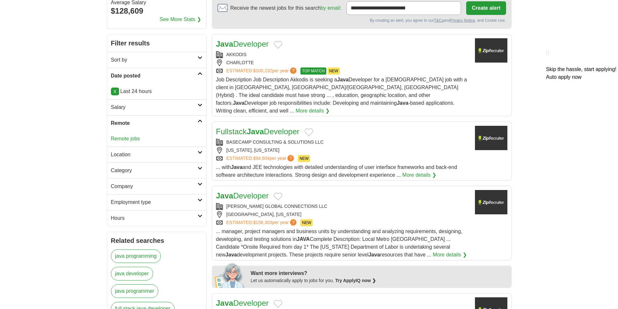
click at [135, 141] on link "Remote jobs" at bounding box center [125, 139] width 29 height 6
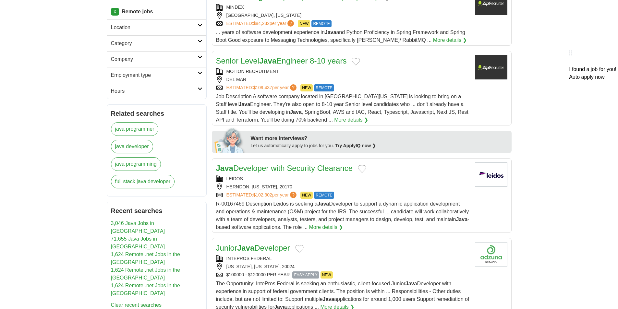
scroll to position [195, 0]
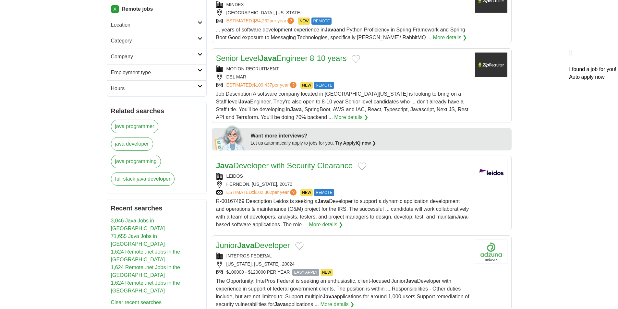
click at [310, 62] on link "Senior Level Java Engineer 8-10 years" at bounding box center [281, 58] width 131 height 9
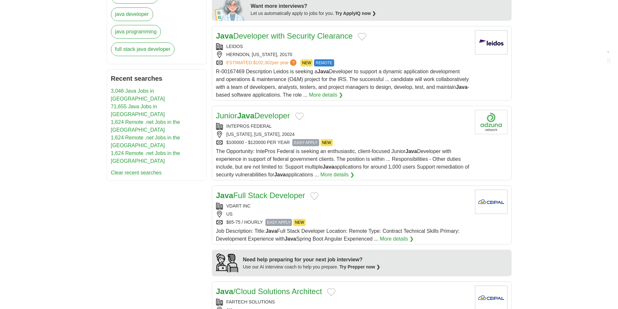
click at [268, 120] on h2 "Junior Java Developer" at bounding box center [253, 116] width 74 height 12
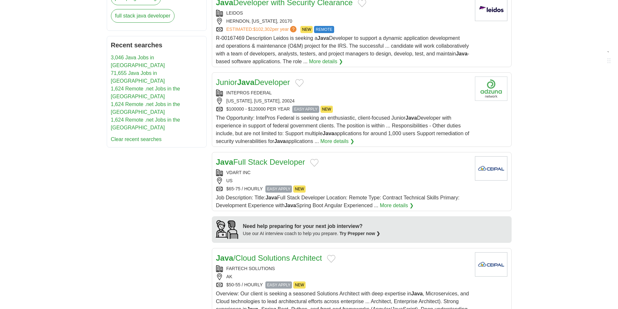
scroll to position [422, 0]
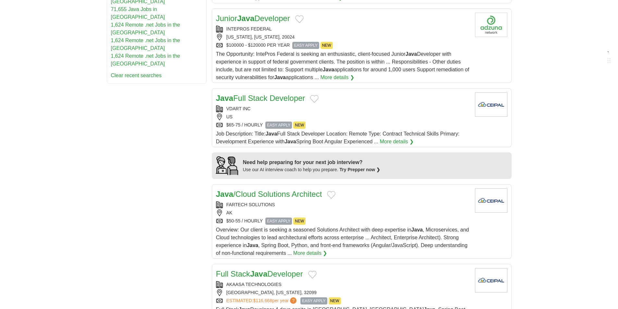
click at [273, 100] on link "Java Full Stack Developer" at bounding box center [260, 98] width 89 height 9
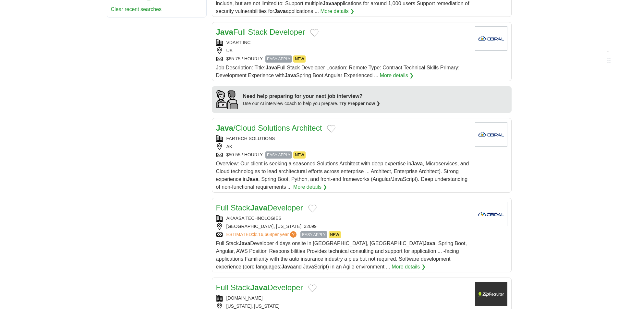
scroll to position [552, 0]
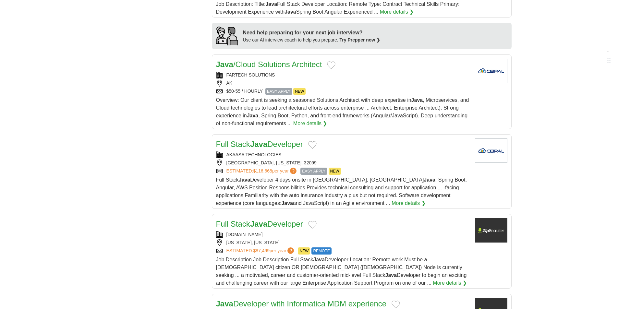
click at [270, 144] on link "Full Stack Java Developer" at bounding box center [259, 144] width 87 height 9
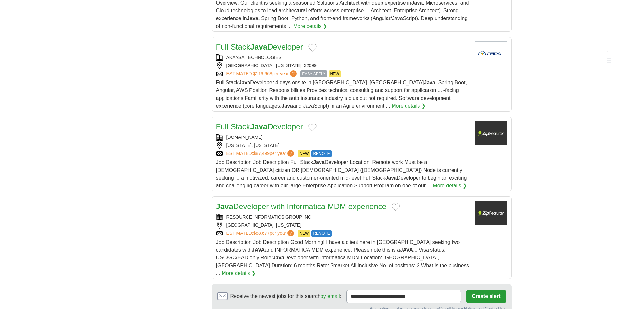
click at [283, 127] on link "Full Stack Java Developer" at bounding box center [259, 126] width 87 height 9
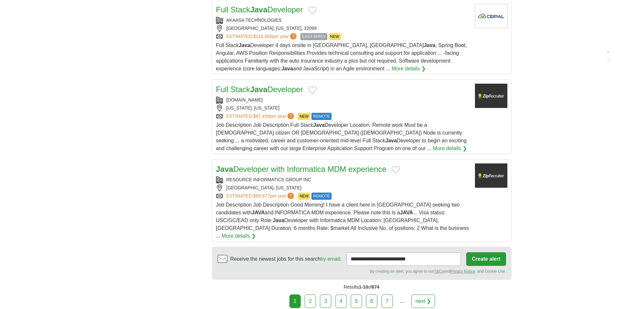
scroll to position [746, 0]
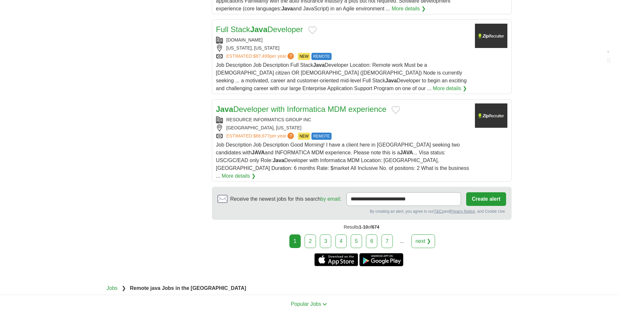
click at [306, 110] on link "Java Developer with Informatica MDM experience" at bounding box center [301, 109] width 171 height 9
click at [315, 235] on link "2" at bounding box center [310, 242] width 11 height 14
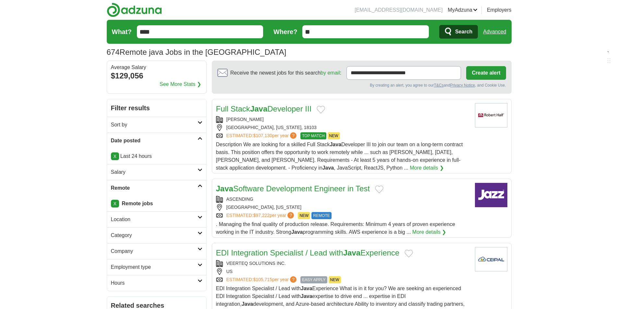
click at [289, 106] on link "Full Stack Java Developer III" at bounding box center [264, 108] width 96 height 9
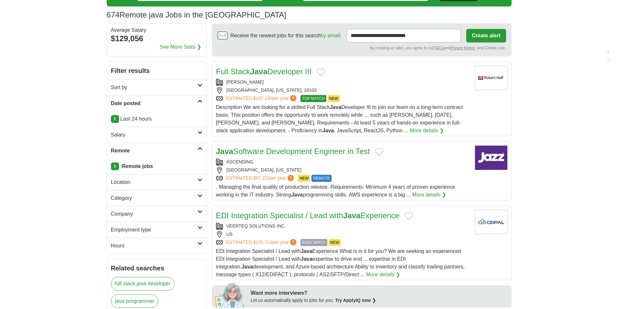
scroll to position [97, 0]
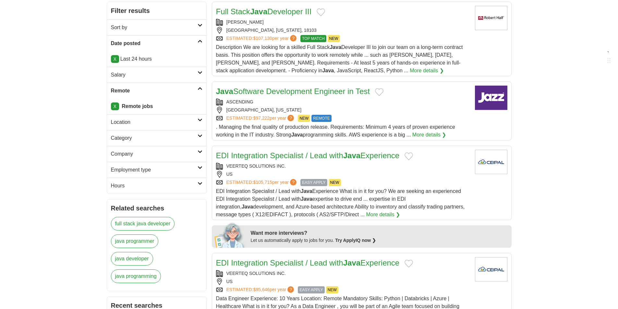
click at [321, 92] on link "Java Software Development Engineer in Test" at bounding box center [293, 91] width 154 height 9
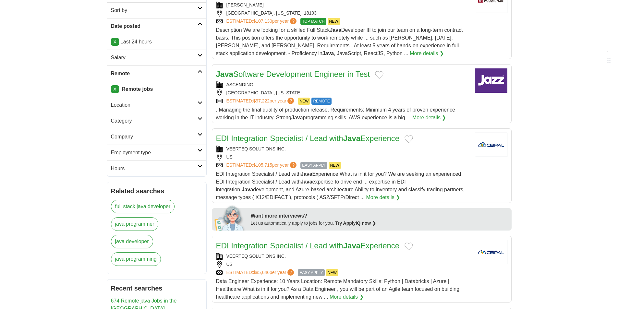
scroll to position [195, 0]
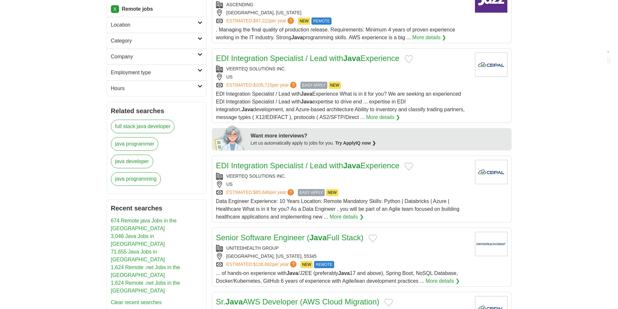
click at [334, 60] on link "EDI Integration Specialist / Lead with Java Experience" at bounding box center [308, 58] width 184 height 9
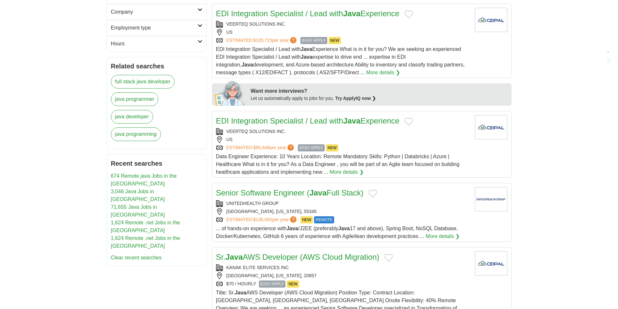
scroll to position [292, 0]
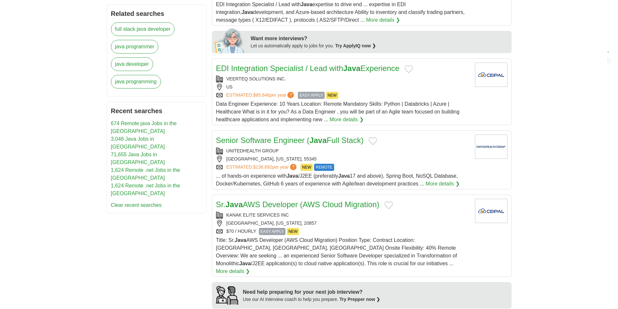
click at [292, 67] on link "EDI Integration Specialist / Lead with Java Experience" at bounding box center [308, 68] width 184 height 9
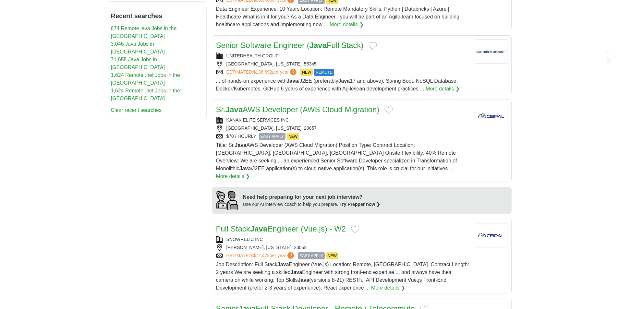
scroll to position [389, 0]
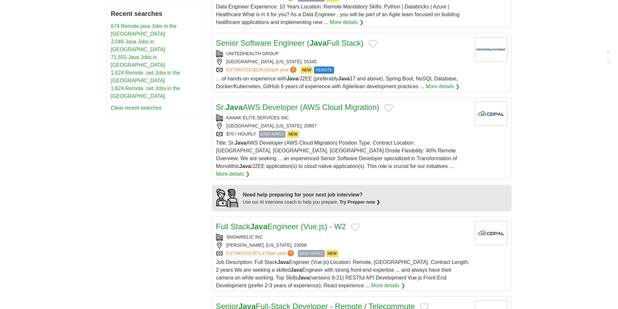
click at [303, 45] on link "Senior Software Engineer ( Java Full Stack)" at bounding box center [290, 43] width 148 height 9
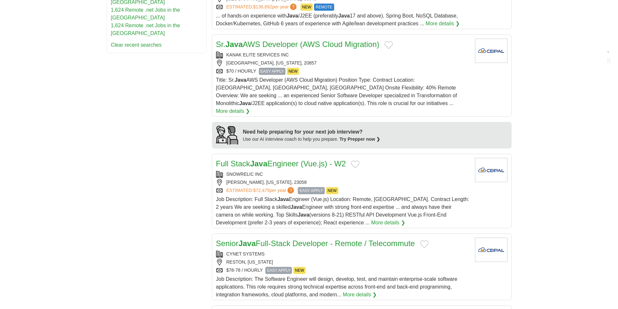
scroll to position [454, 0]
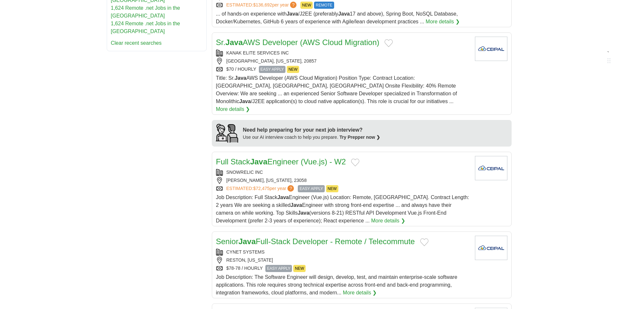
click at [303, 47] on h2 "Sr. Java AWS Developer (AWS Cloud Migration)" at bounding box center [298, 43] width 164 height 12
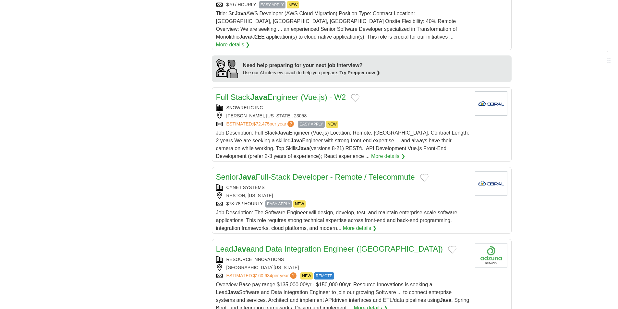
scroll to position [519, 0]
click at [263, 92] on strong "Java" at bounding box center [258, 96] width 17 height 9
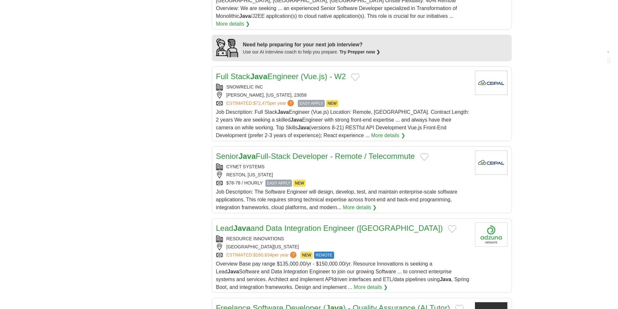
scroll to position [616, 0]
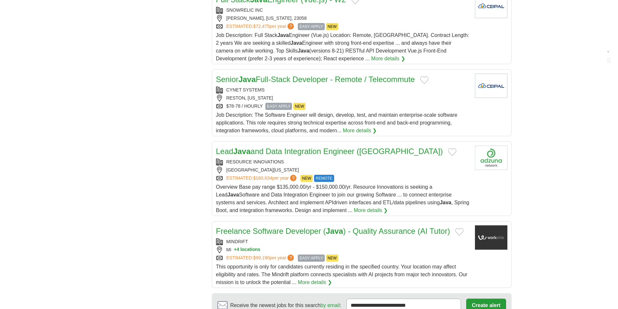
click at [295, 75] on link "Senior Java Full-Stack Developer - Remote / Telecommute" at bounding box center [315, 79] width 199 height 9
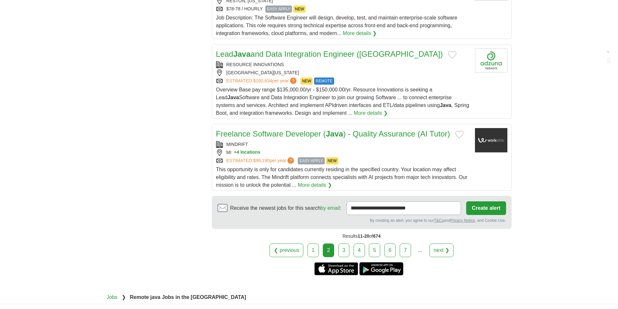
click at [314, 50] on link "Lead Java and Data Integration Engineer (San Francisco)" at bounding box center [329, 54] width 227 height 9
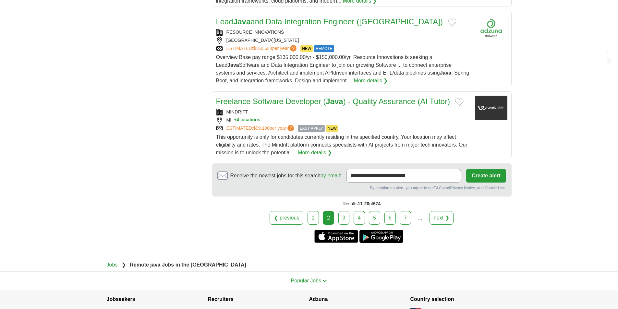
click at [273, 97] on link "Freelance Software Developer ( Java ) - Quality Assurance (AI Tutor)" at bounding box center [333, 101] width 234 height 9
click at [340, 211] on link "3" at bounding box center [343, 218] width 11 height 14
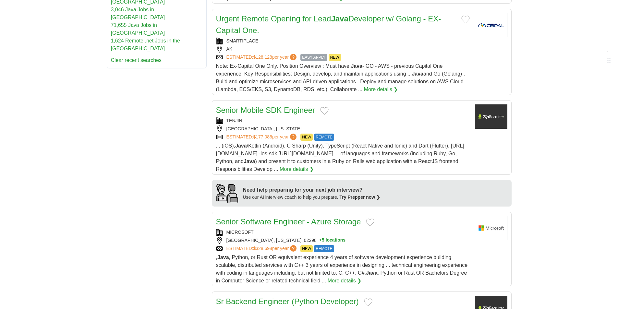
scroll to position [454, 0]
